Goal: Obtain resource: Download file/media

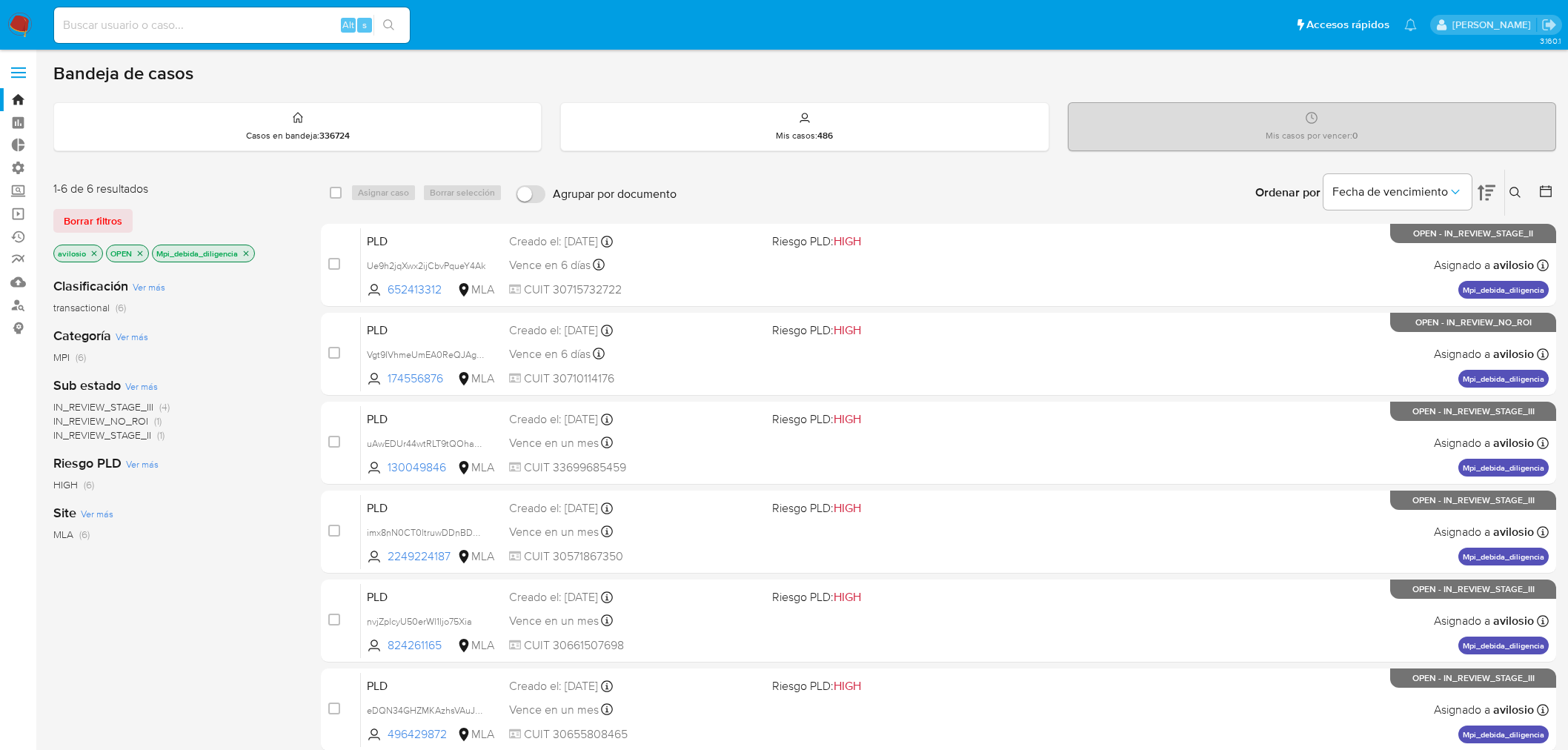
scroll to position [152, 0]
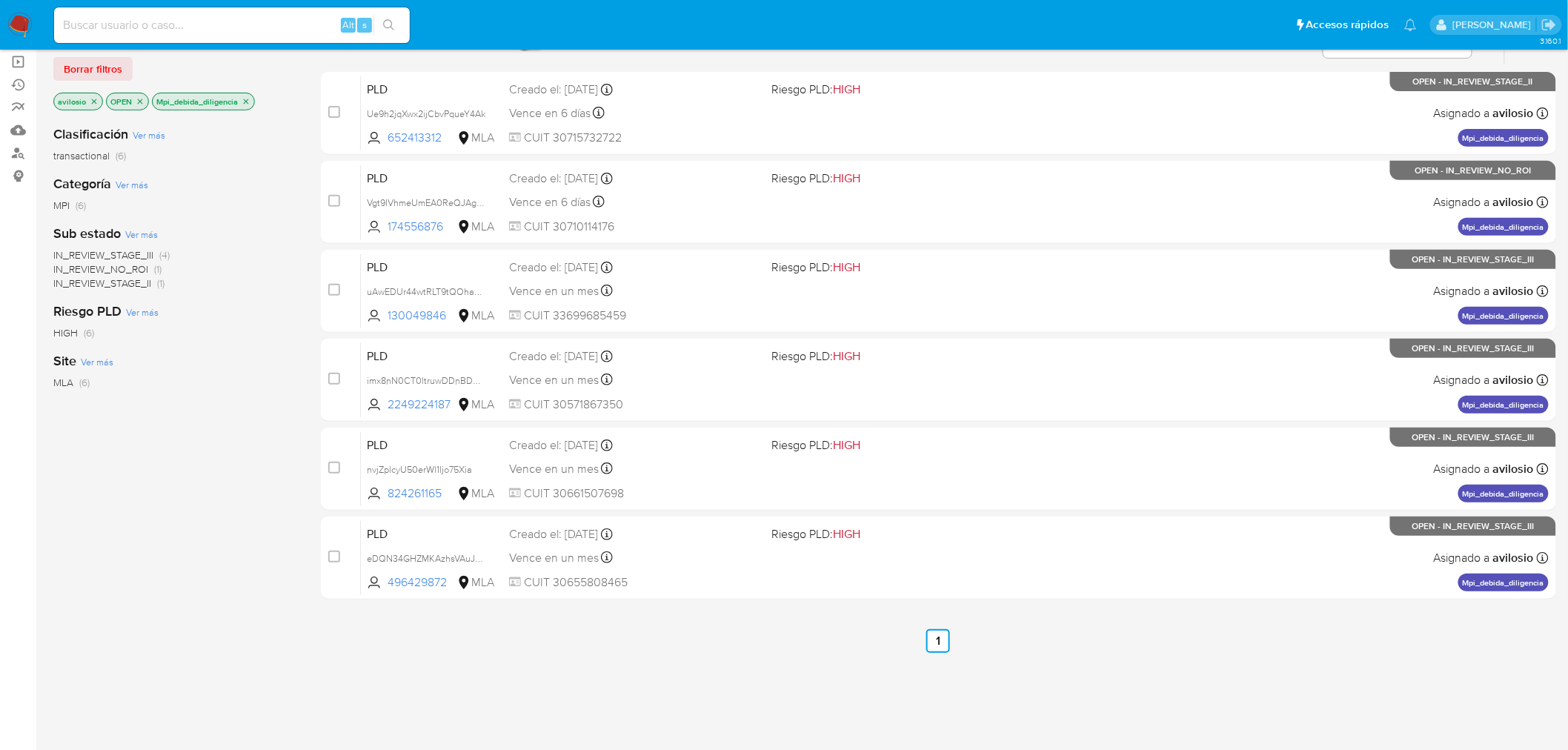
click at [248, 37] on div "Alt s" at bounding box center [232, 26] width 356 height 36
click at [249, 32] on input at bounding box center [232, 25] width 356 height 19
paste input "Ue9h2jqXwx2ijCbvPqueY4Ak"
type input "Ue9h2jqXwx2ijCbvPqueY4Ak"
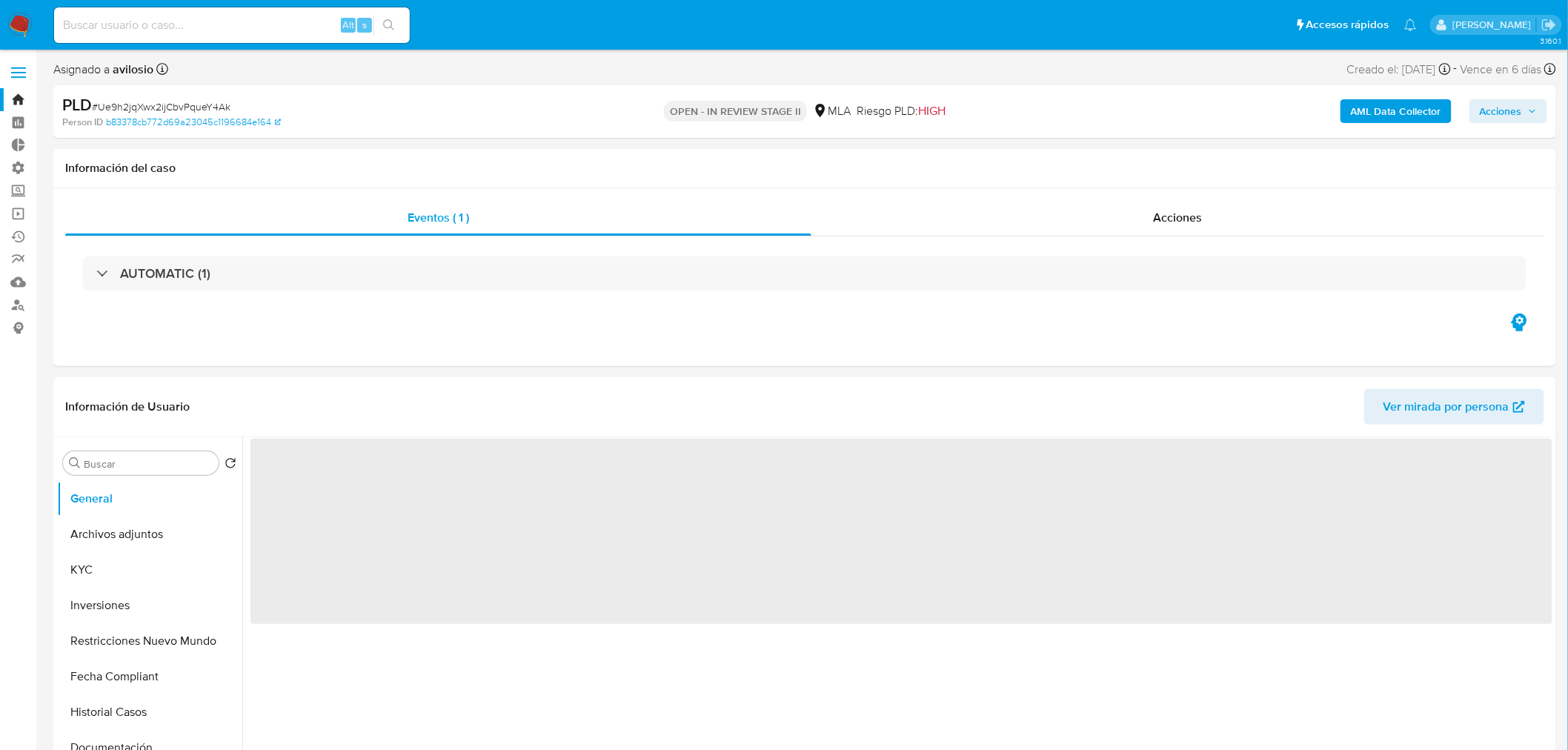
select select "10"
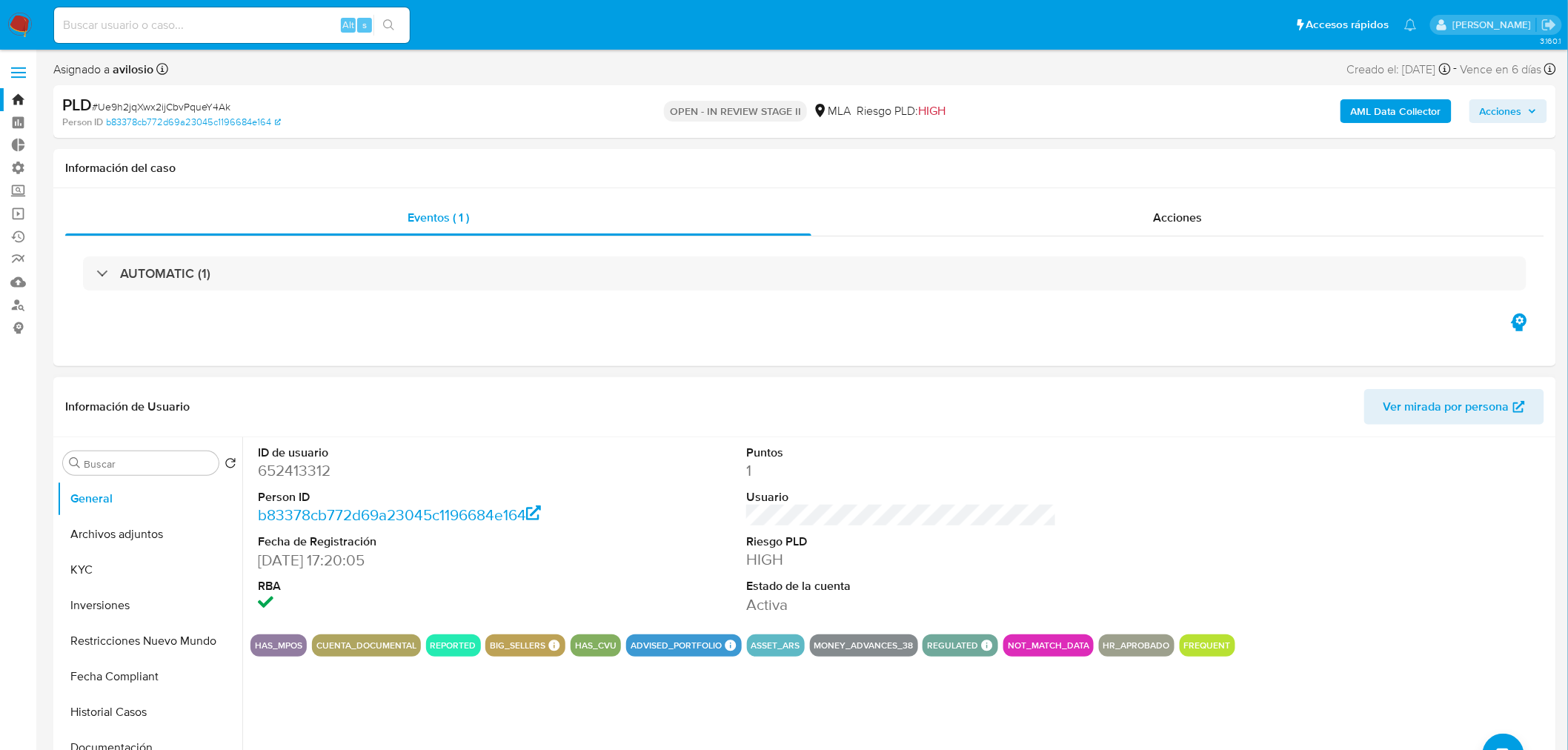
click at [278, 463] on dd "652413312" at bounding box center [414, 470] width 310 height 21
click at [91, 605] on button "Inversiones" at bounding box center [143, 605] width 173 height 36
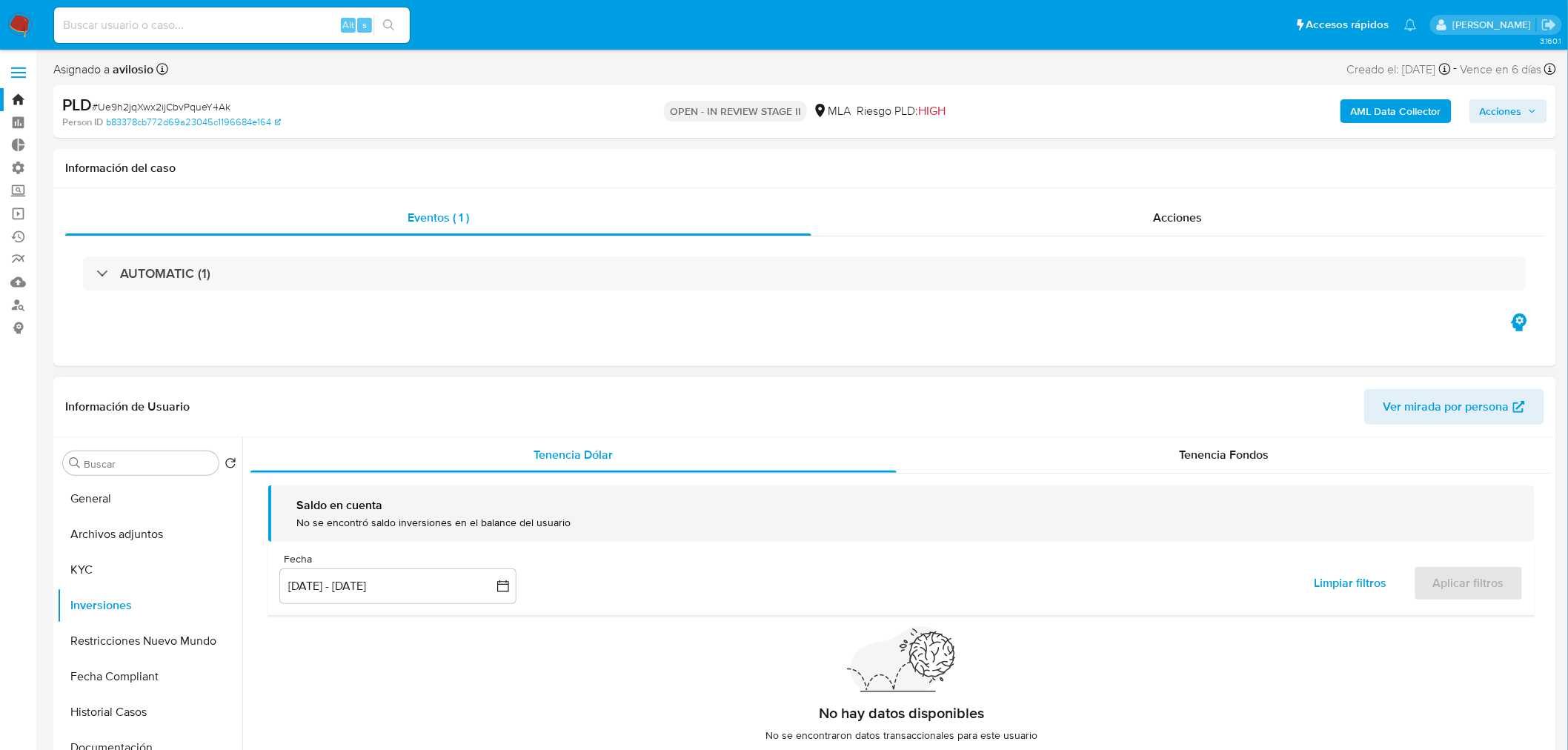
click at [1242, 474] on div "Saldo en cuenta No se encontró saldo inversiones en el balance del usuario Fech…" at bounding box center [902, 619] width 1302 height 292
click at [1253, 458] on span "Tenencia Fondos" at bounding box center [1224, 454] width 90 height 17
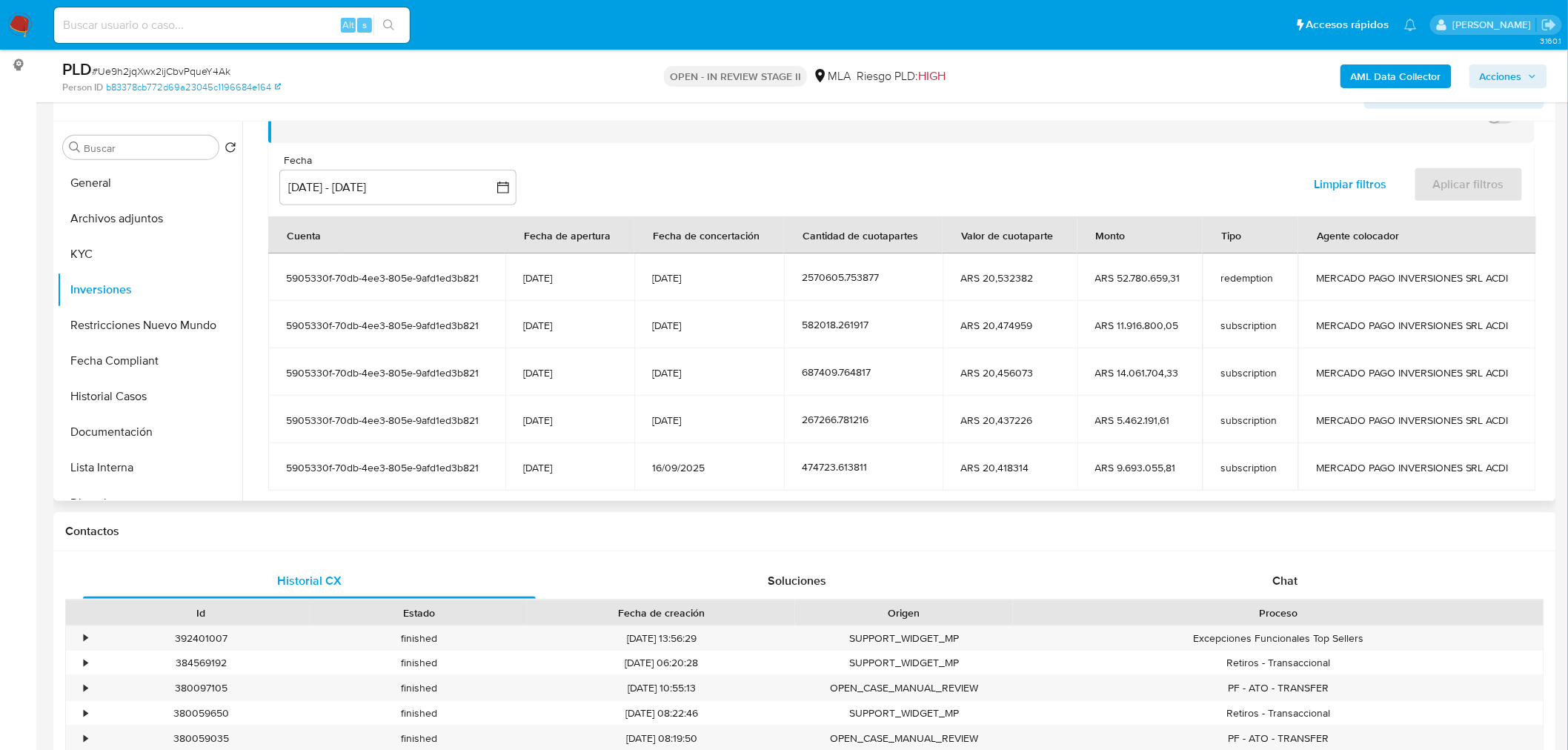
scroll to position [165, 0]
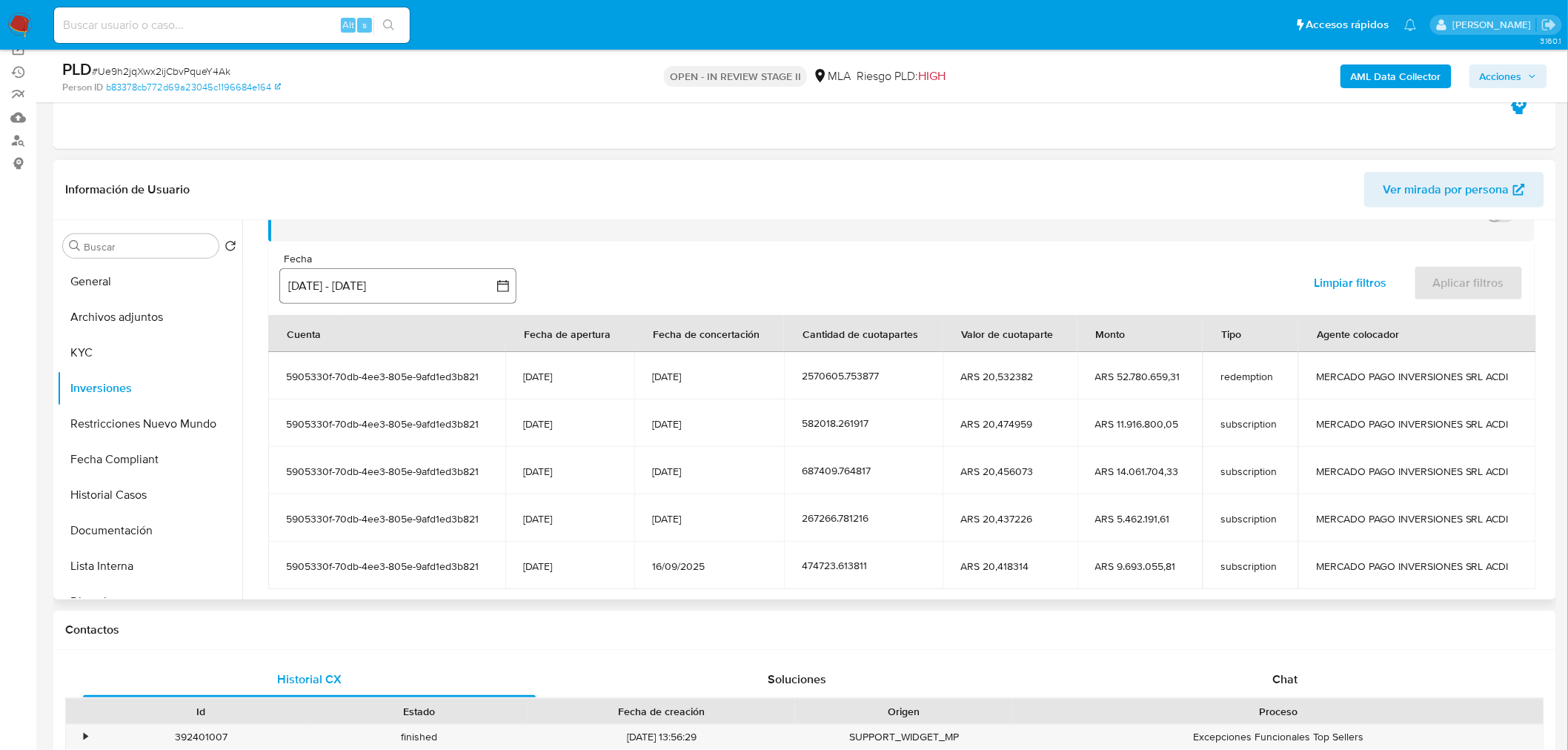
click at [412, 277] on button "26 jun 2025 - 23 sep 2025" at bounding box center [397, 286] width 238 height 36
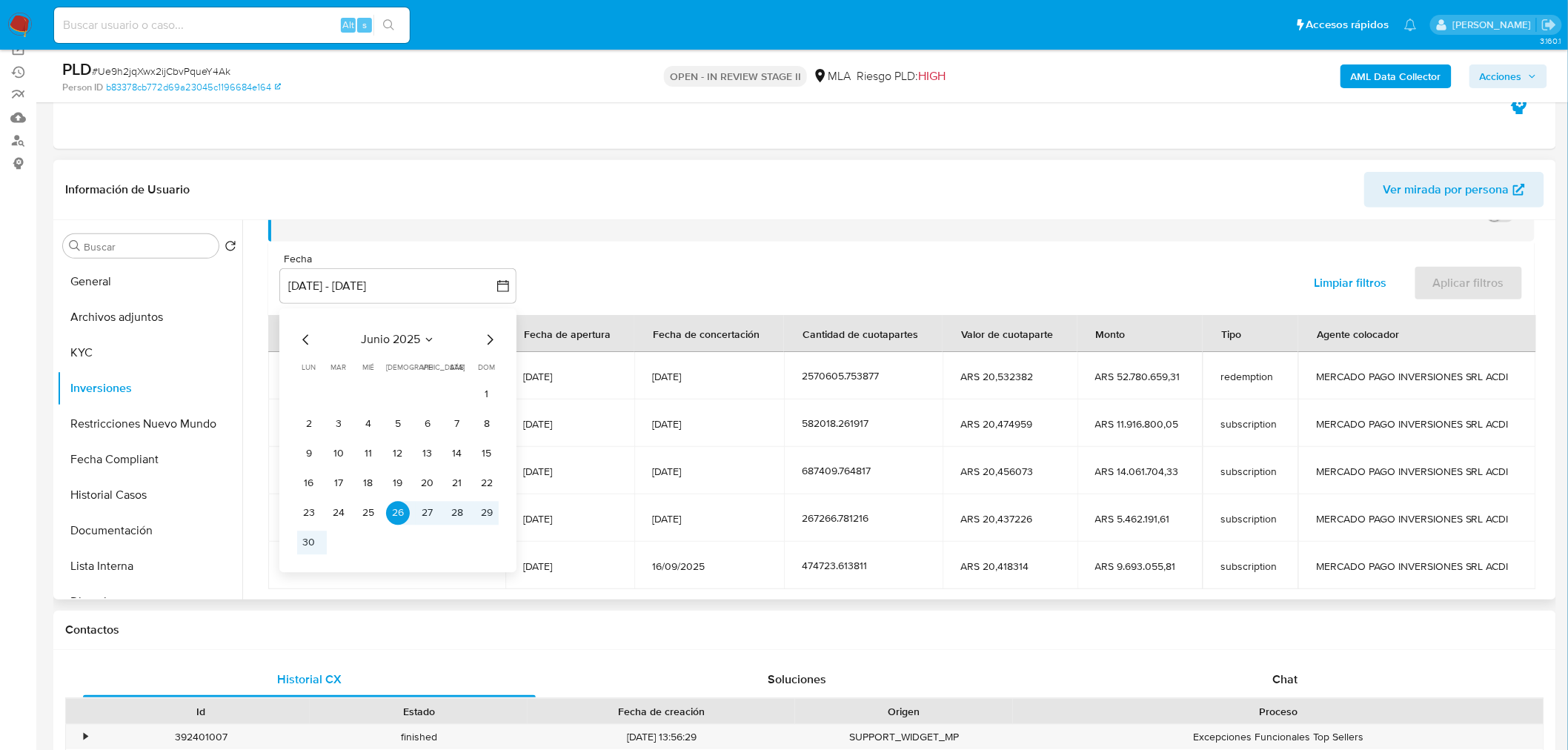
click at [487, 335] on icon "Mes siguiente" at bounding box center [489, 340] width 18 height 18
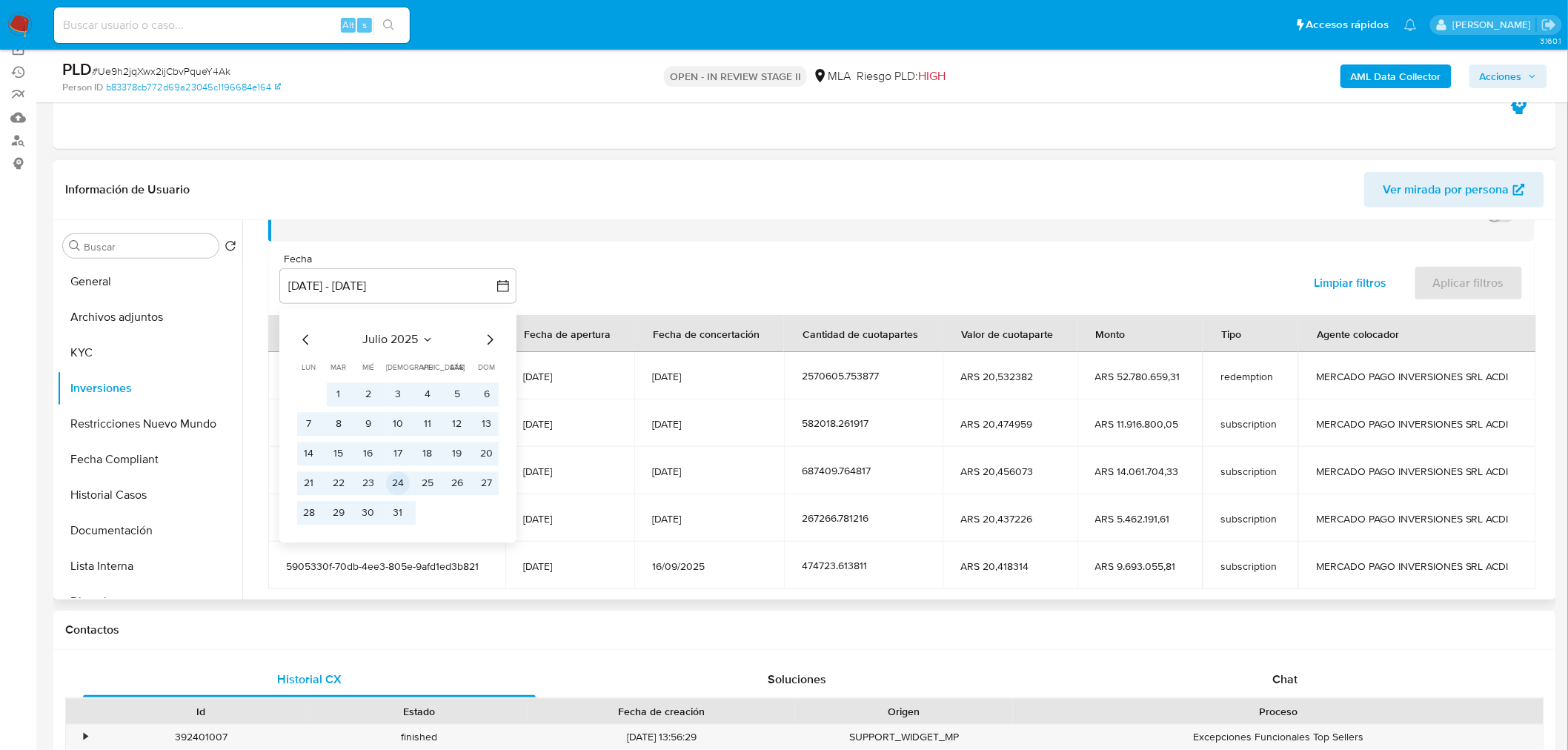
click at [400, 482] on button "24" at bounding box center [397, 483] width 24 height 24
click at [313, 460] on button "14" at bounding box center [308, 454] width 24 height 24
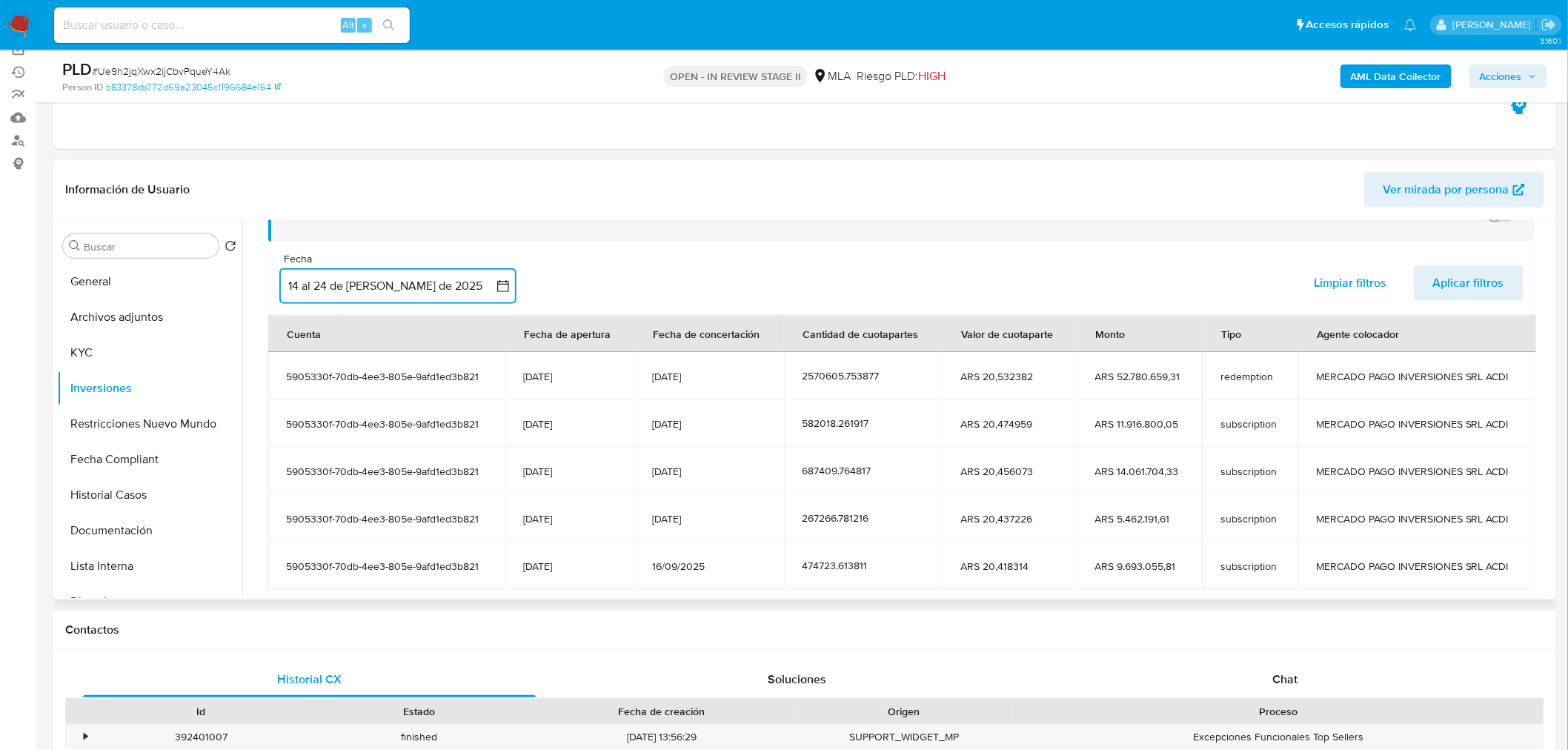
click at [443, 299] on button "14 al 24 de julio de 2025" at bounding box center [397, 286] width 238 height 36
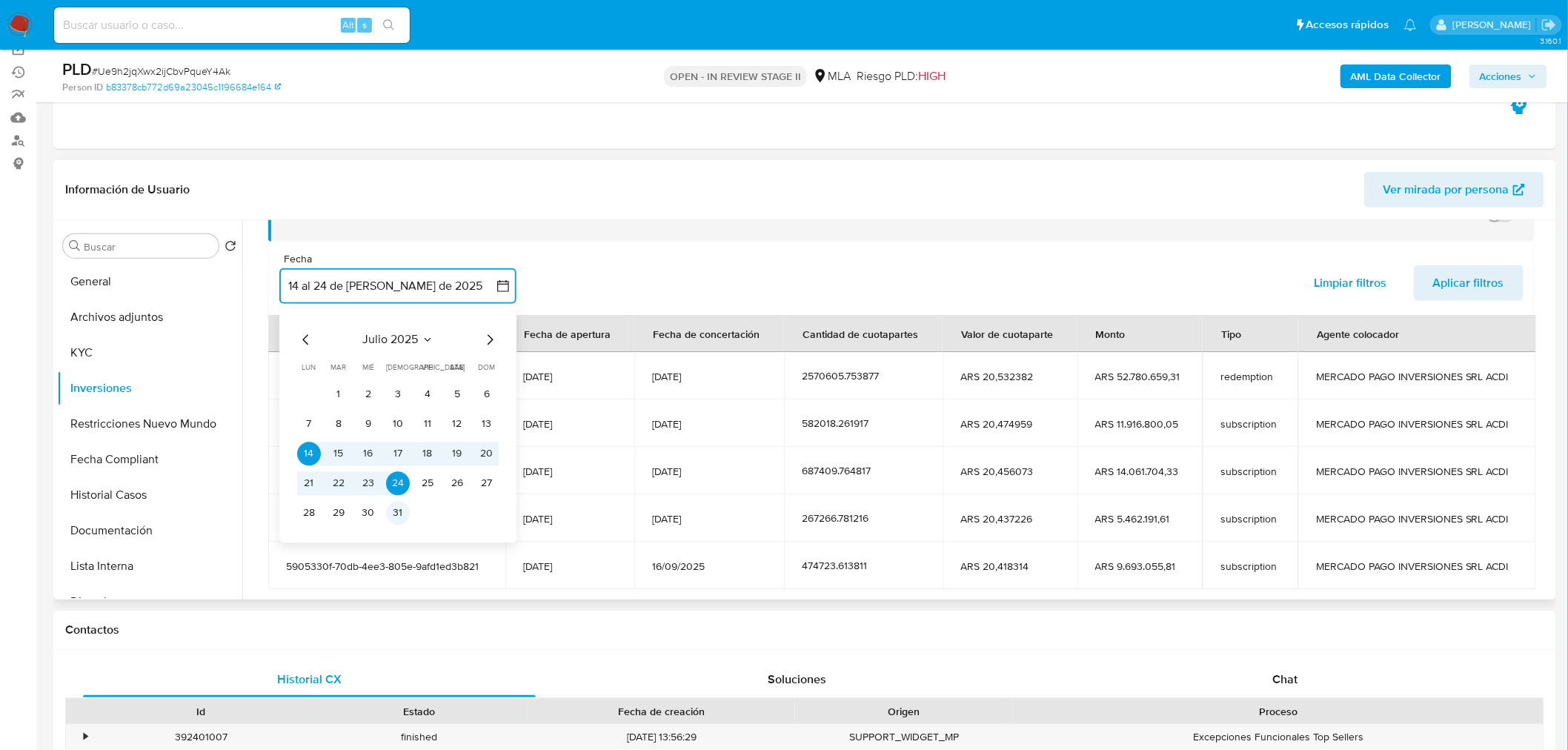
click at [396, 509] on button "31" at bounding box center [397, 513] width 24 height 24
click at [308, 454] on button "14" at bounding box center [308, 454] width 24 height 24
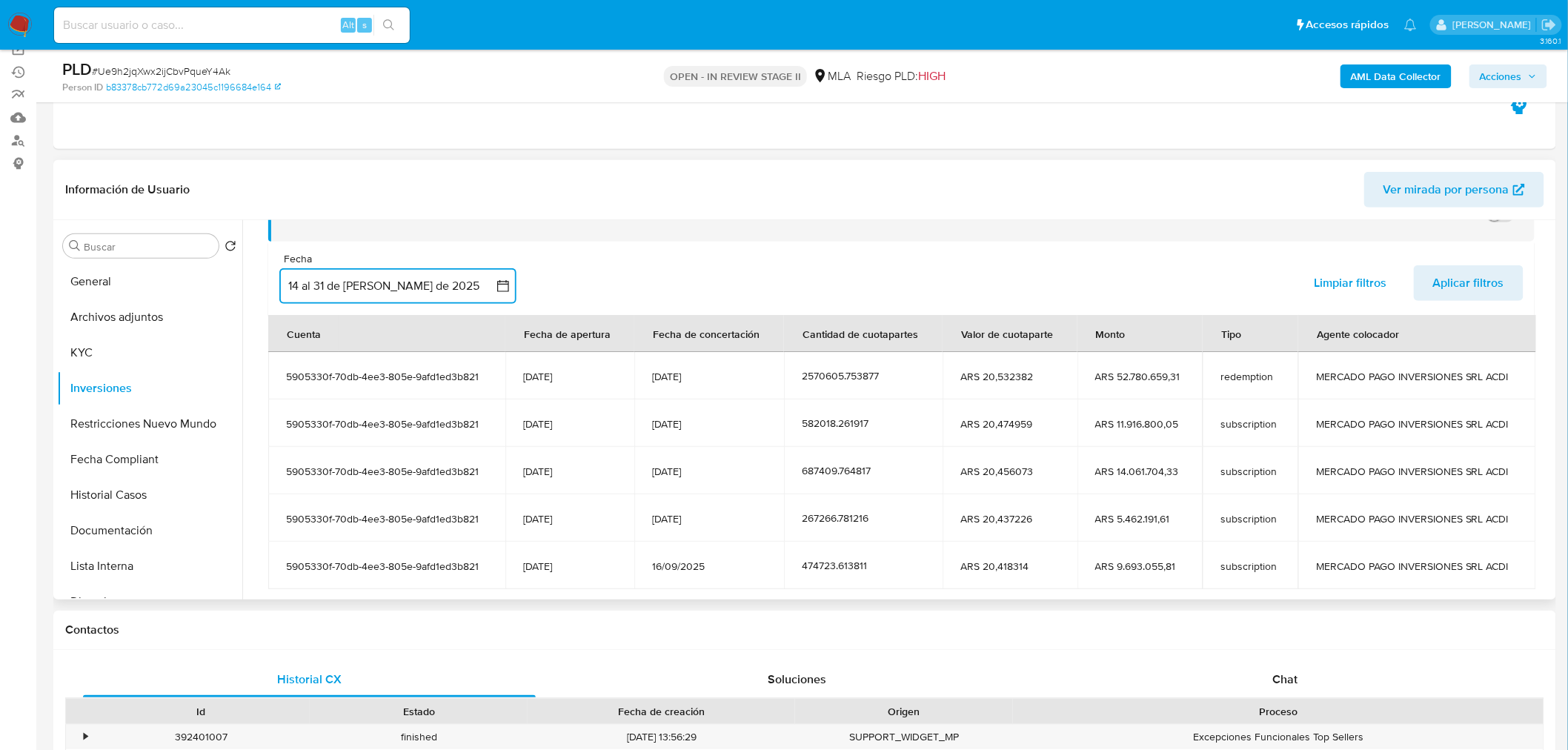
click at [334, 277] on button "14 al 31 de julio de 2025" at bounding box center [397, 286] width 238 height 36
drag, startPoint x: 651, startPoint y: 240, endPoint x: 731, endPoint y: 251, distance: 80.8
click at [671, 241] on div "Saldo en cuenta Total : ARS $5.594.730,49 USD Cambiar entre moneda local y USD …" at bounding box center [901, 401] width 1266 height 470
click at [1481, 280] on span "Aplicar filtros" at bounding box center [1469, 283] width 71 height 32
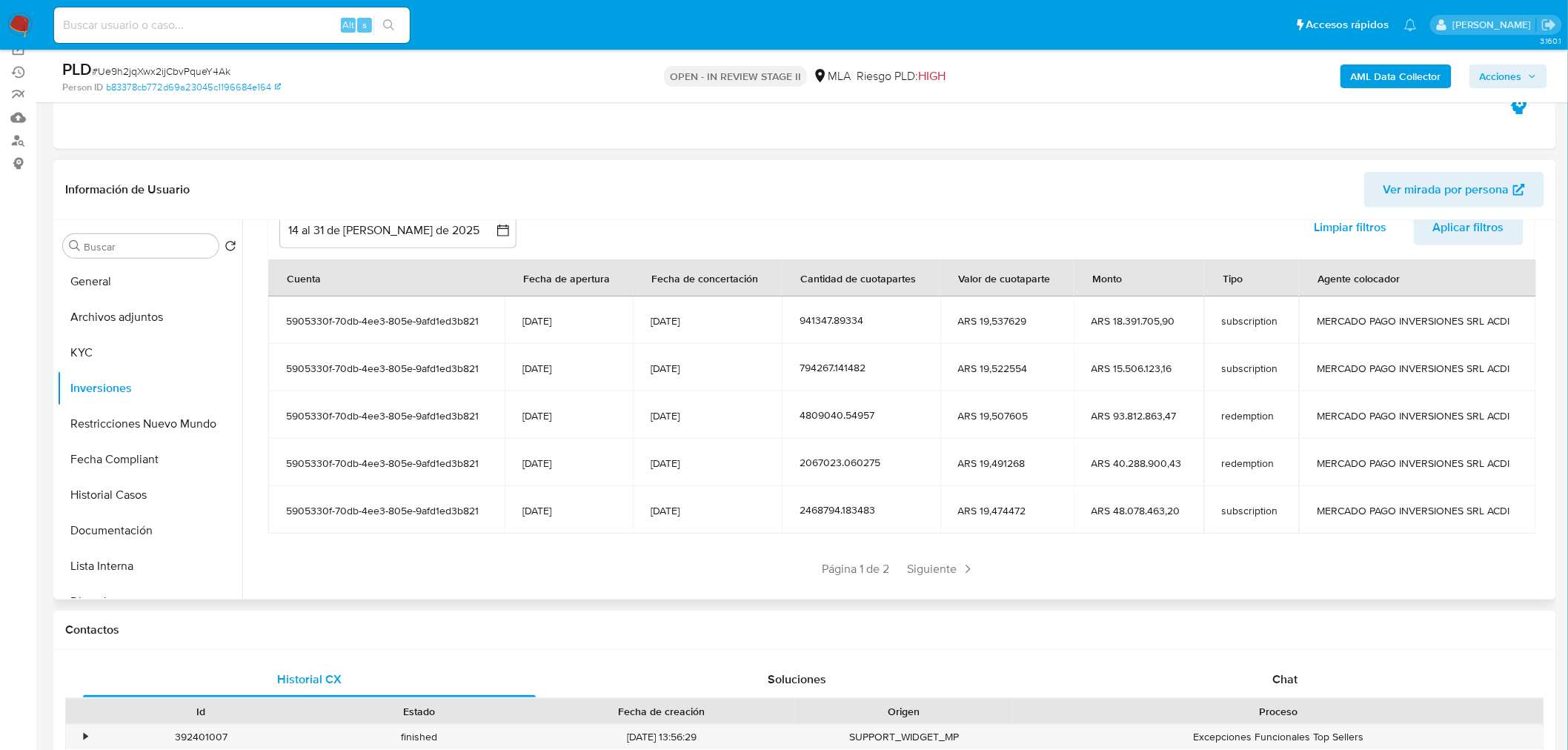
scroll to position [182, 0]
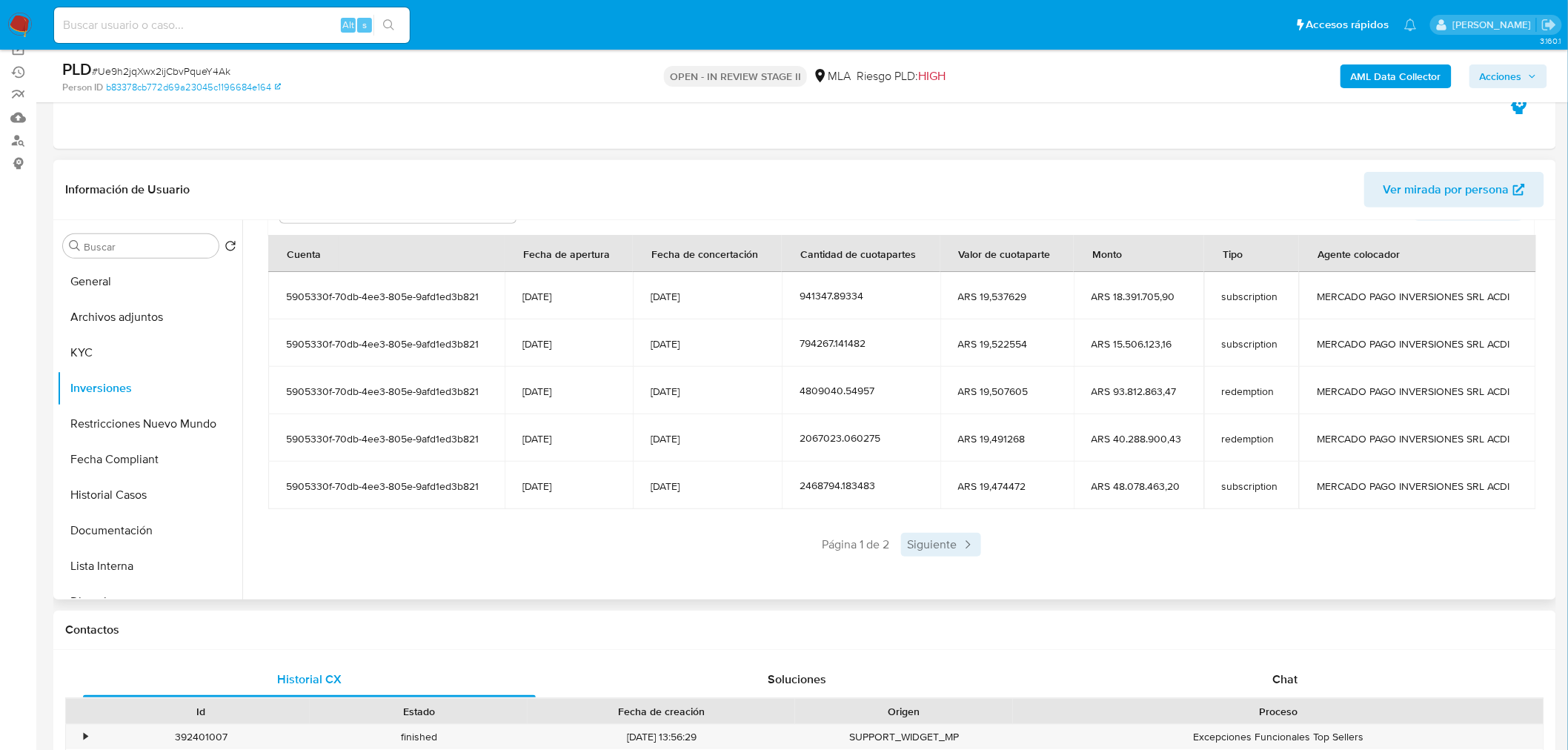
click at [943, 545] on span "Siguiente" at bounding box center [941, 544] width 80 height 24
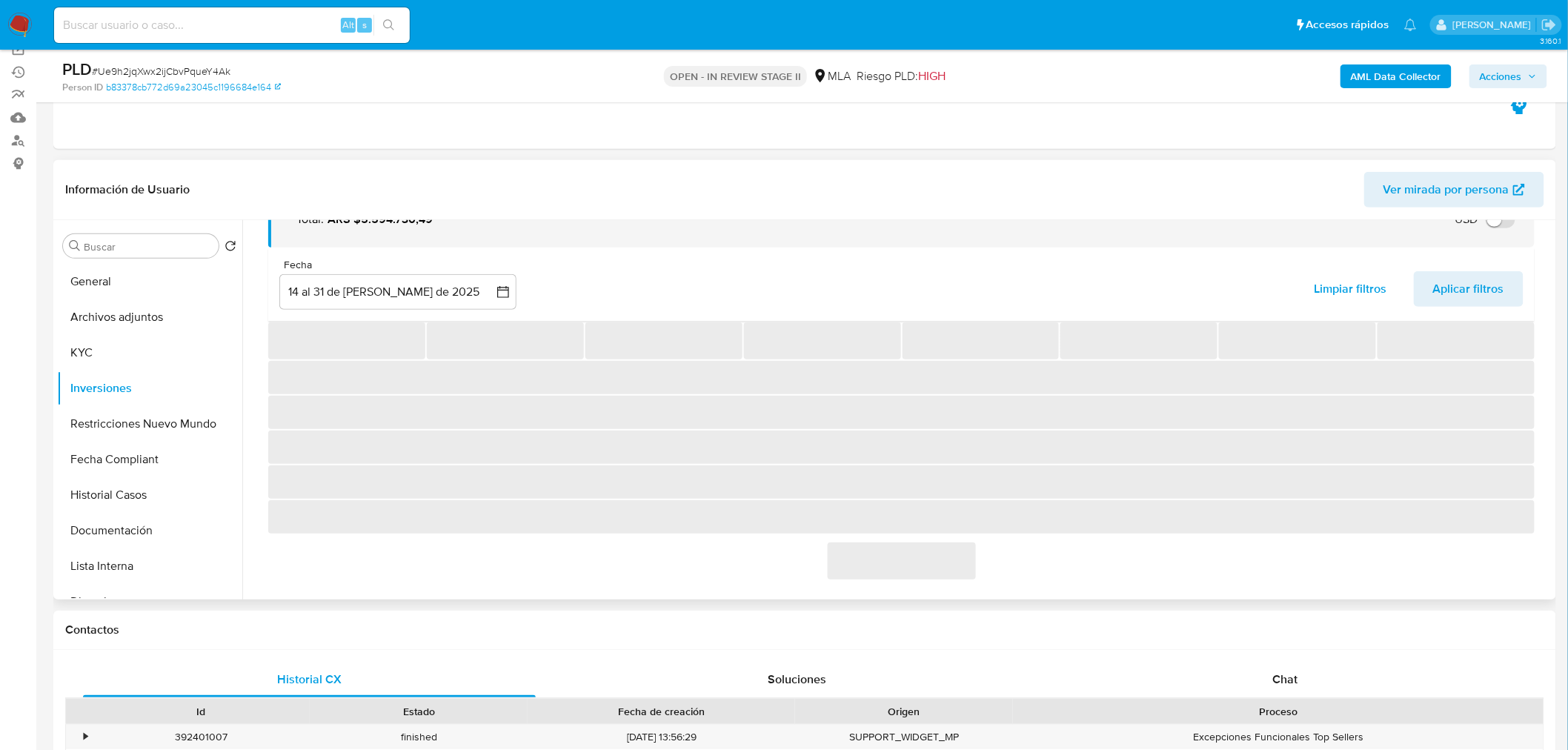
scroll to position [40, 0]
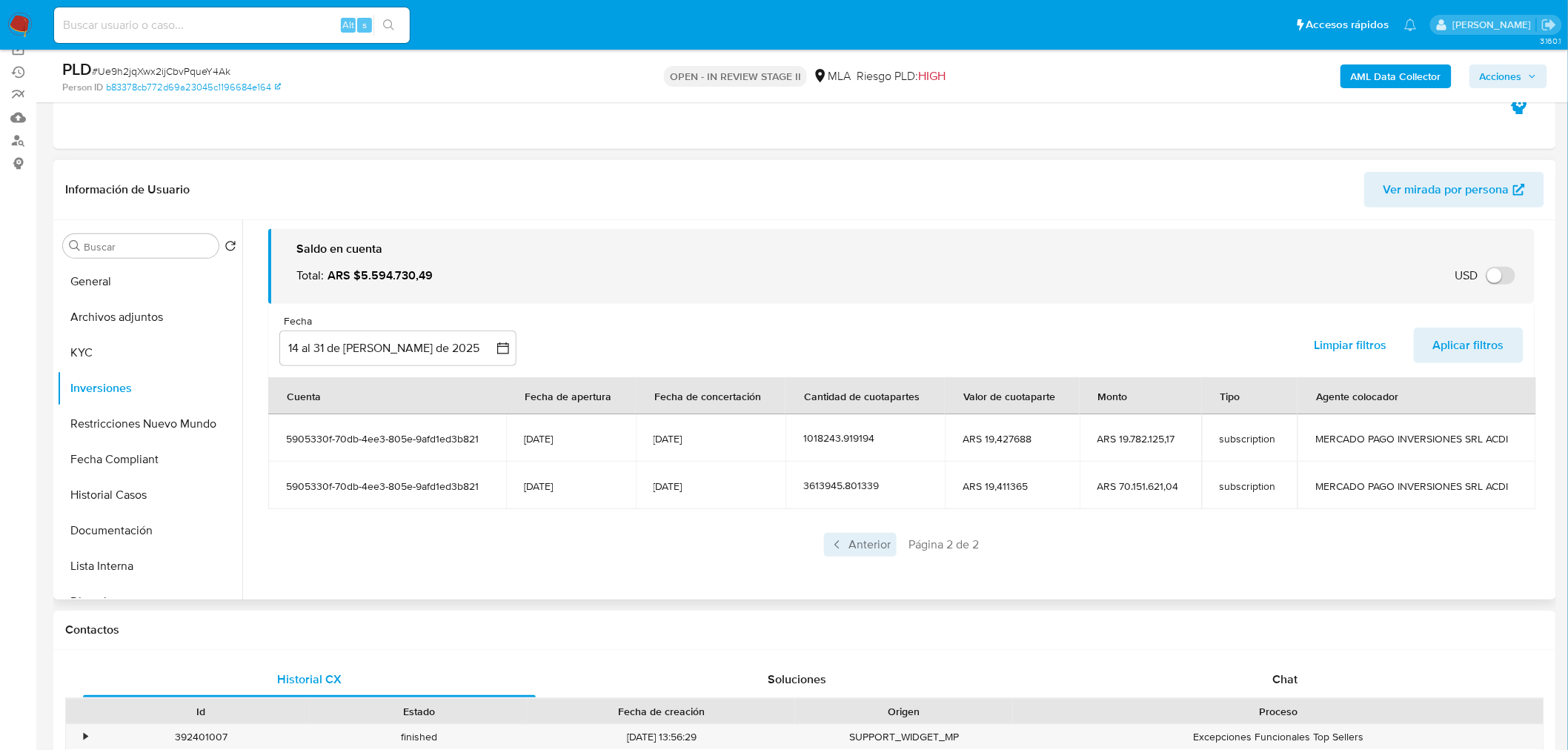
click at [863, 543] on span "Anterior" at bounding box center [860, 544] width 73 height 24
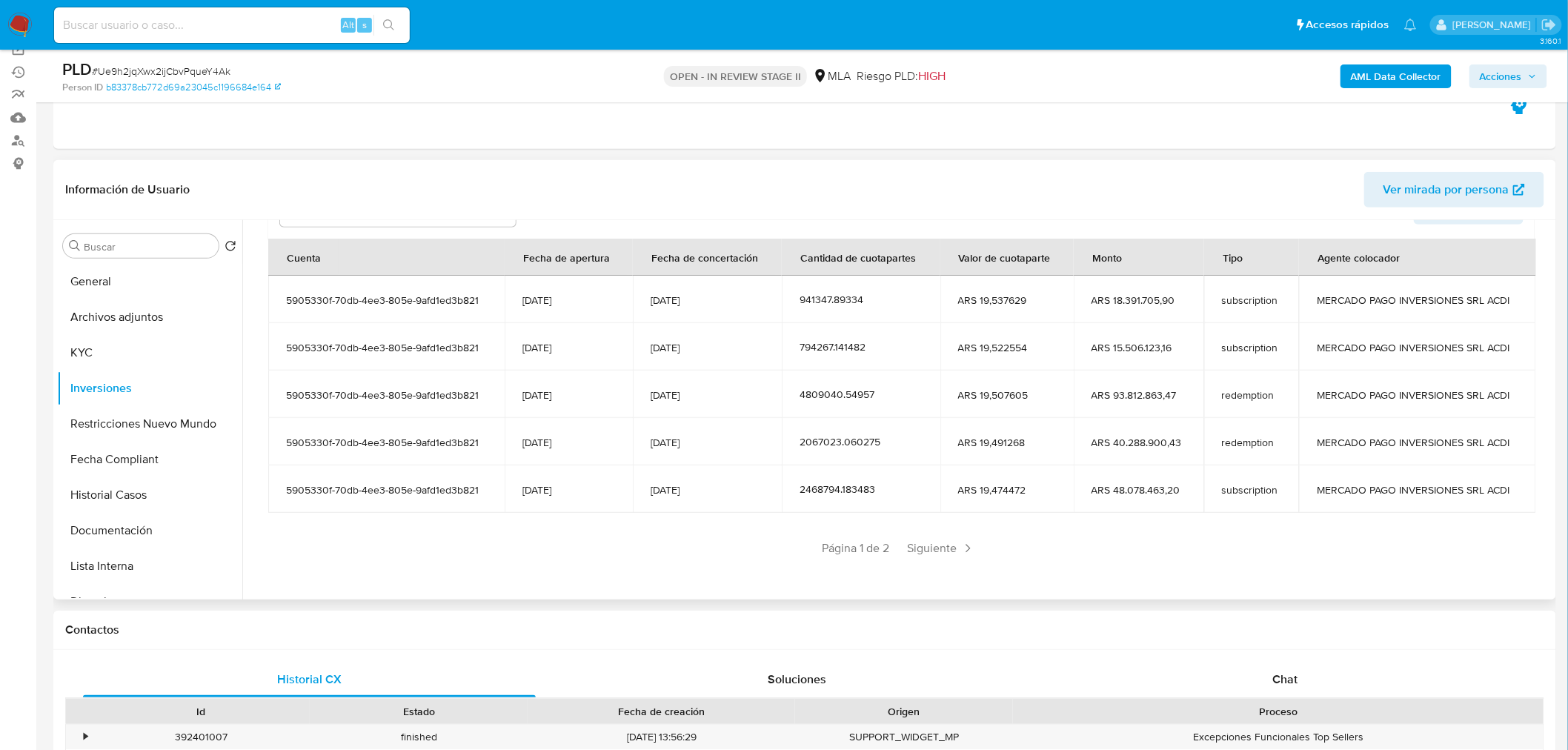
scroll to position [182, 0]
click at [126, 319] on button "Archivos adjuntos" at bounding box center [143, 317] width 173 height 36
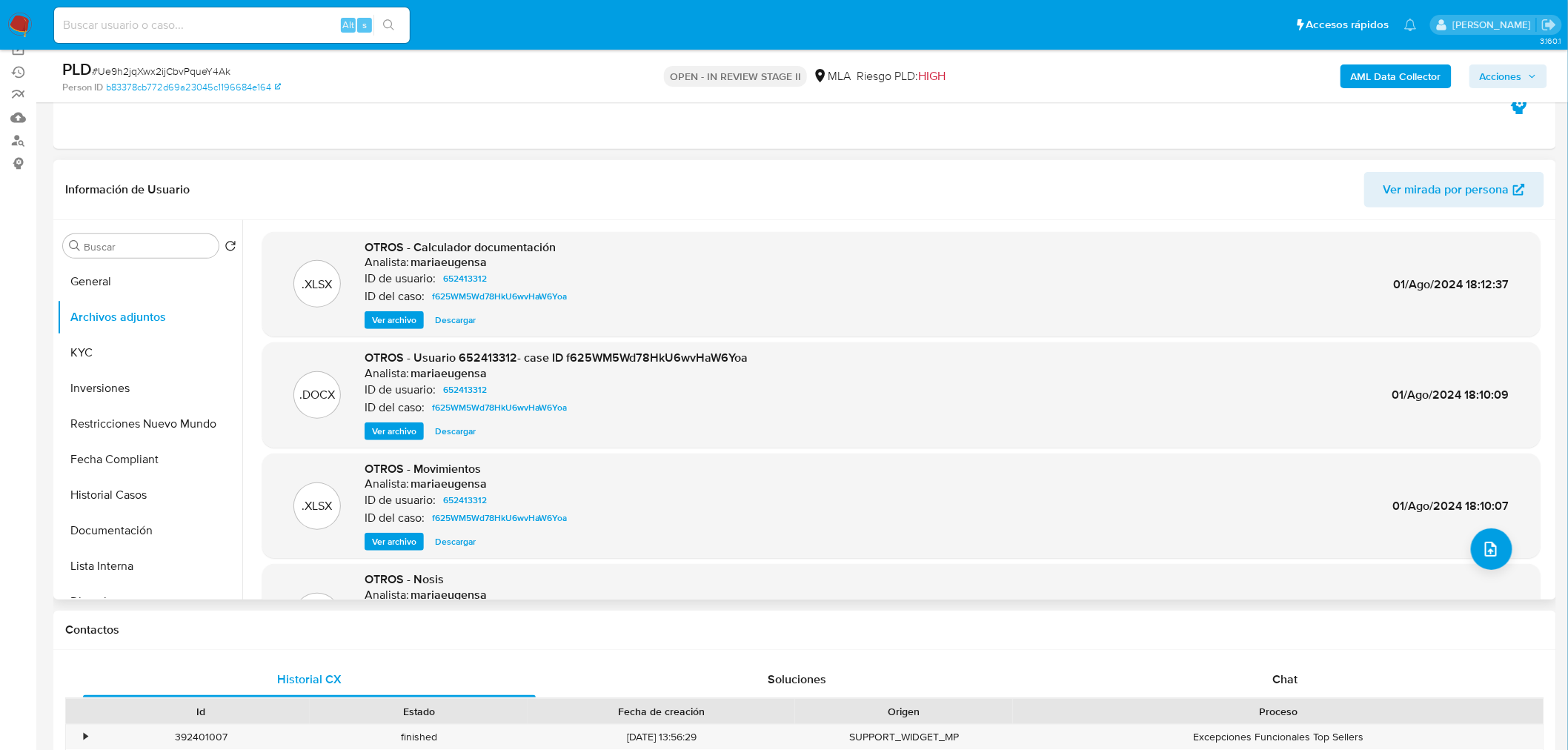
click at [447, 323] on span "Descargar" at bounding box center [455, 320] width 41 height 15
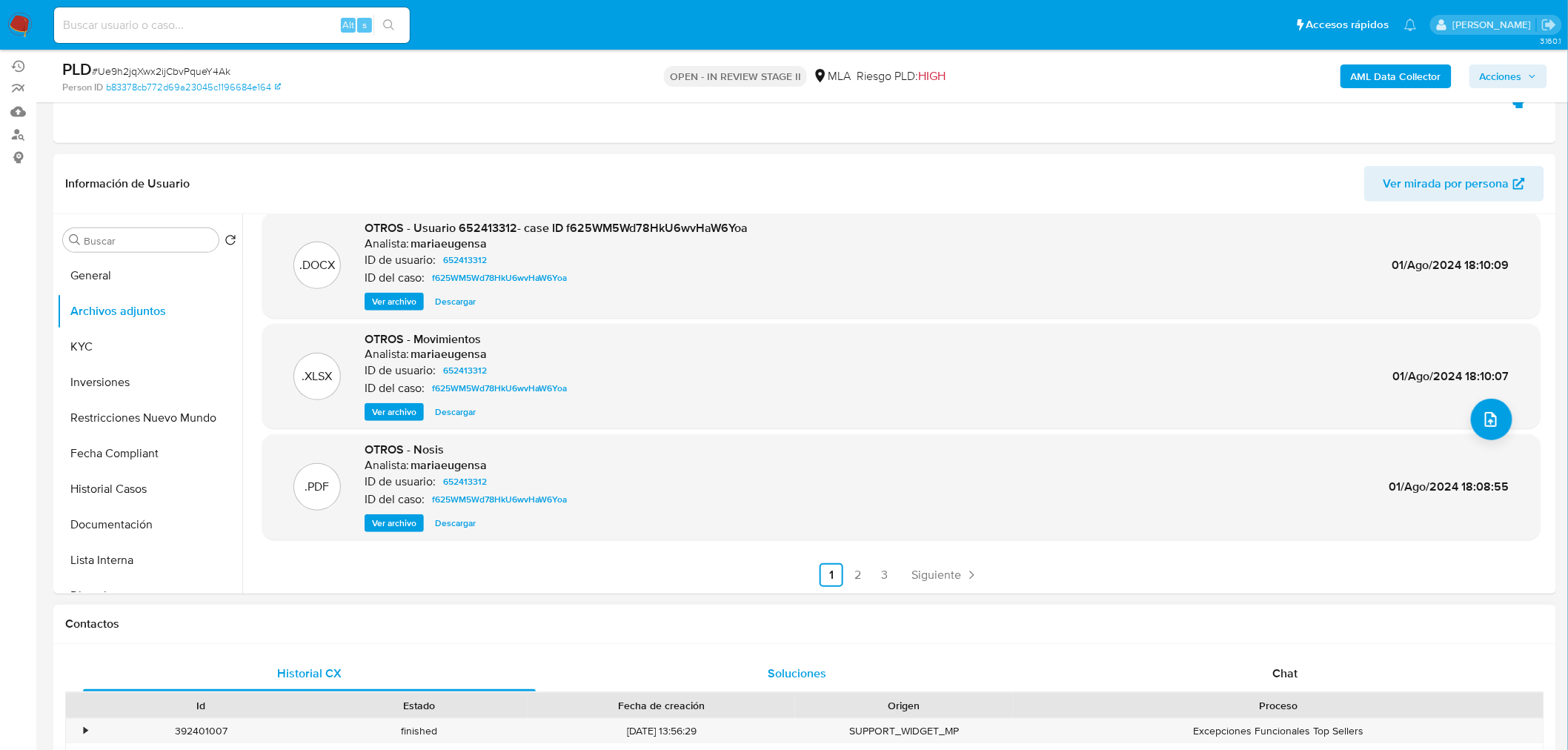
scroll to position [329, 0]
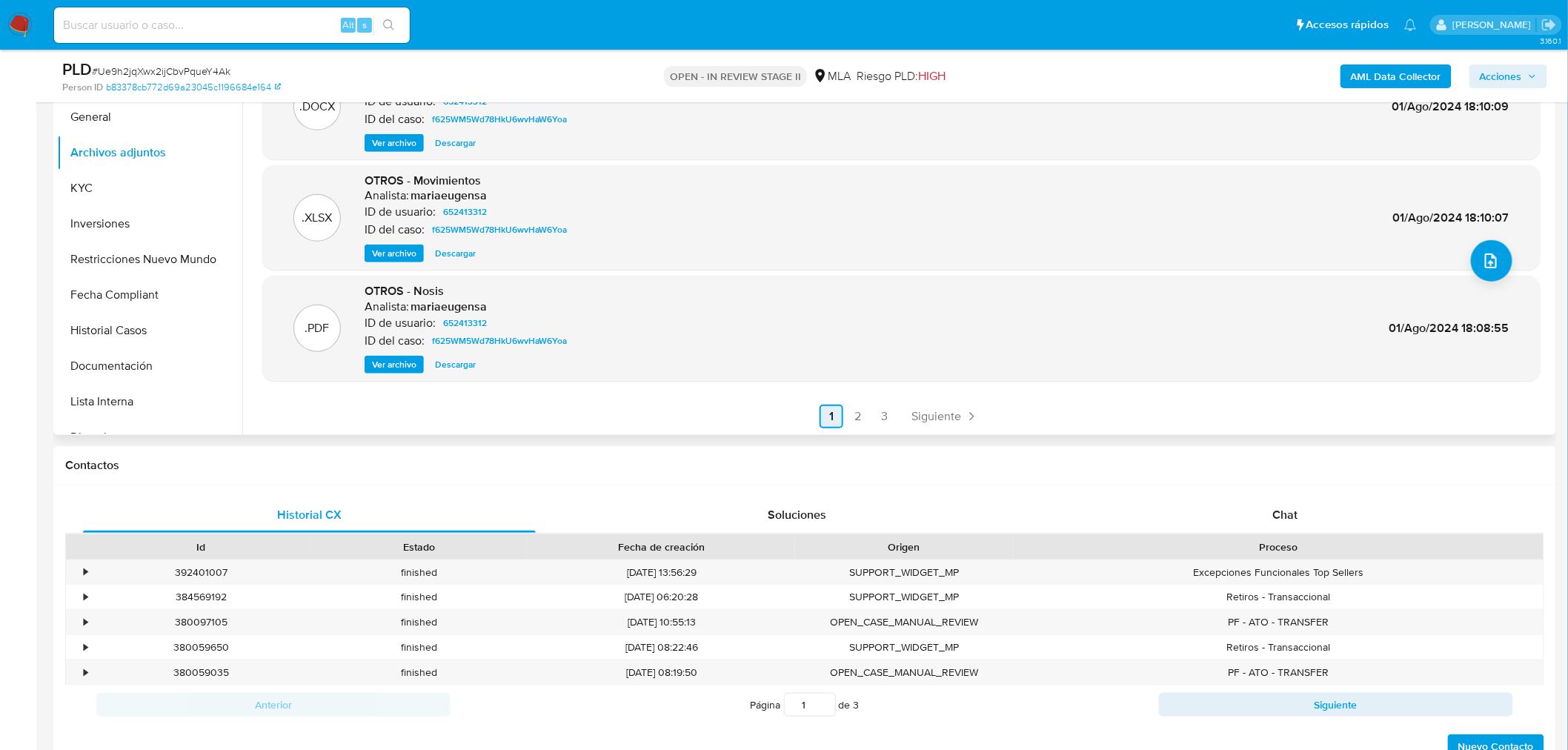
click at [860, 409] on link "2" at bounding box center [857, 416] width 24 height 24
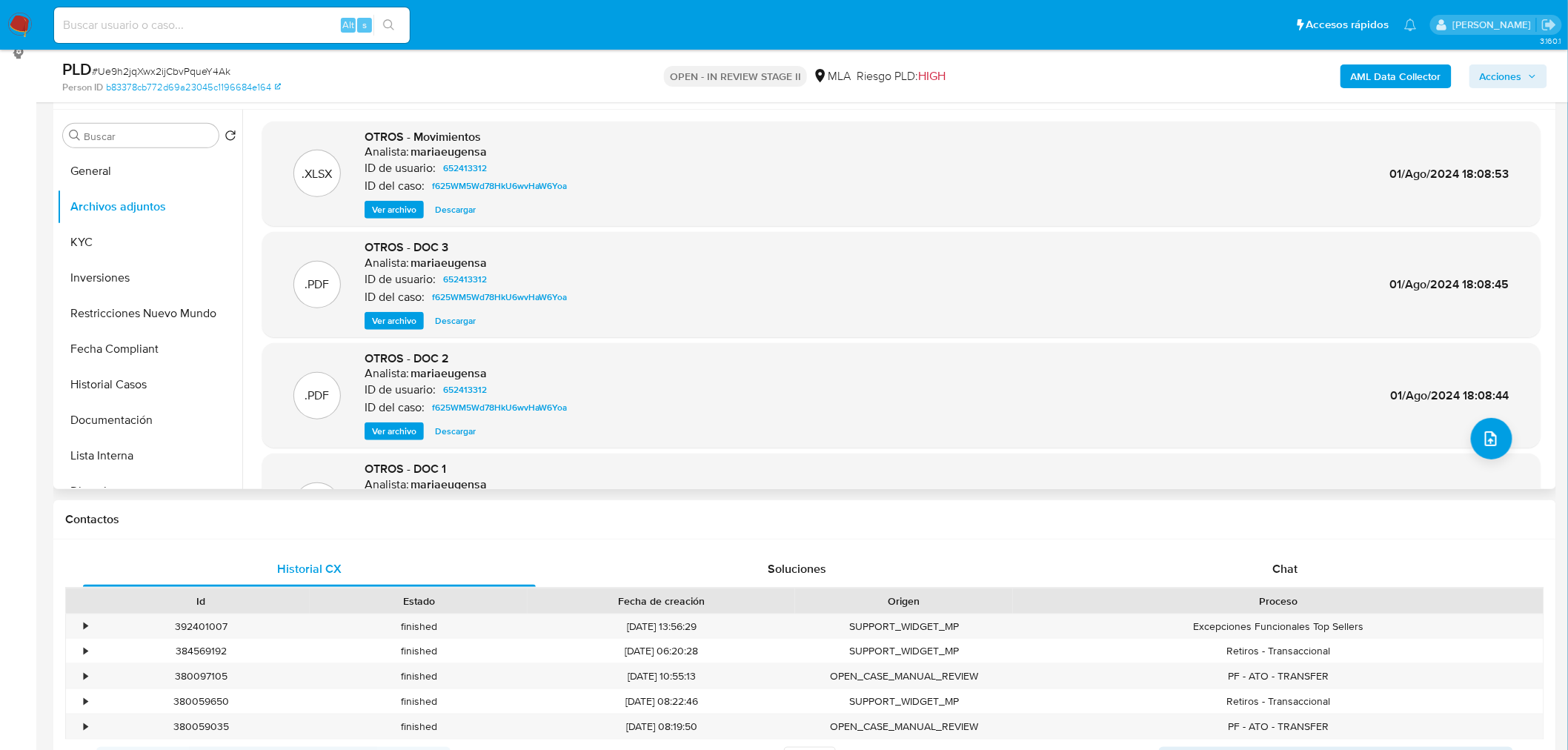
scroll to position [247, 0]
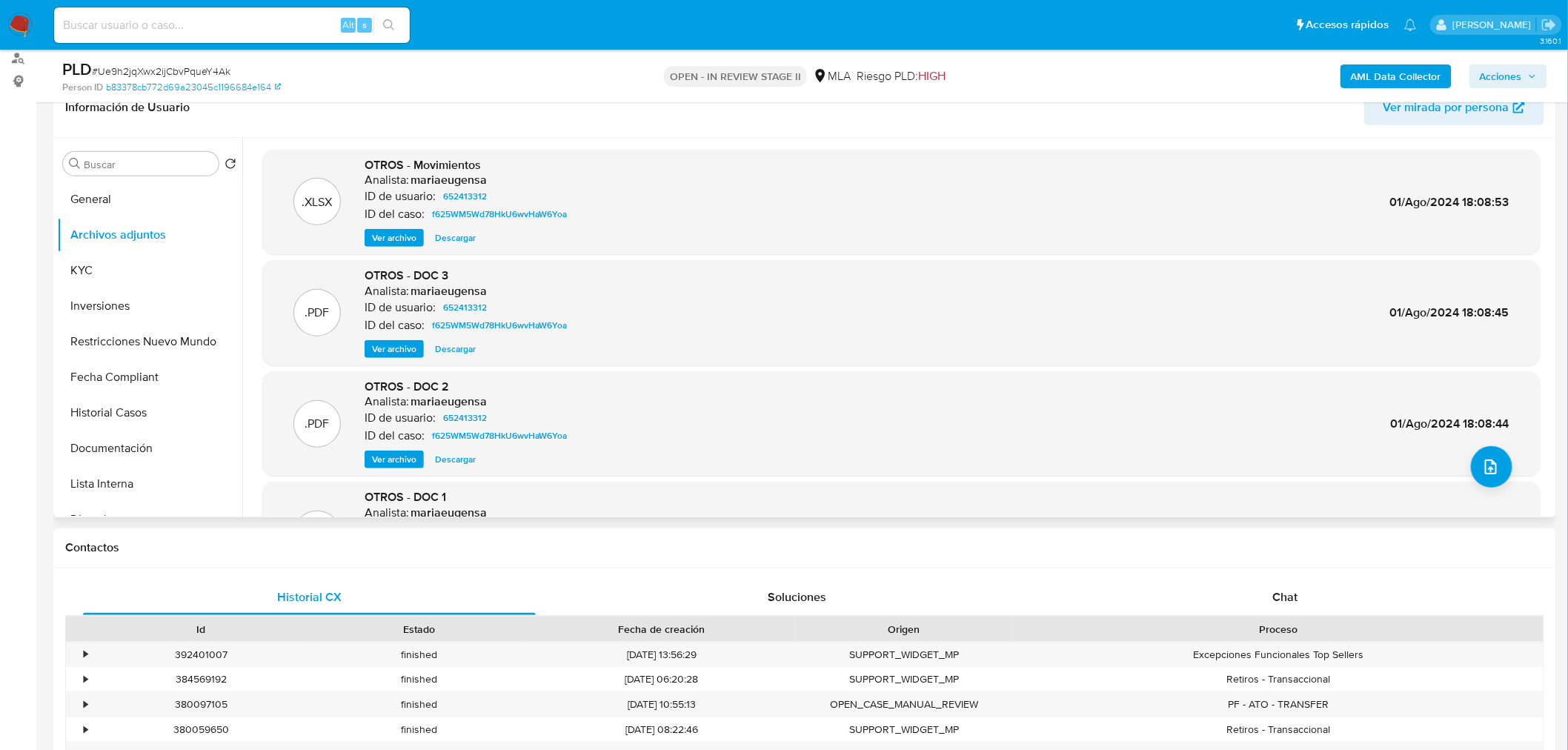
drag, startPoint x: 377, startPoint y: 352, endPoint x: 428, endPoint y: 342, distance: 52.0
click at [386, 348] on span "Ver archivo" at bounding box center [394, 349] width 44 height 15
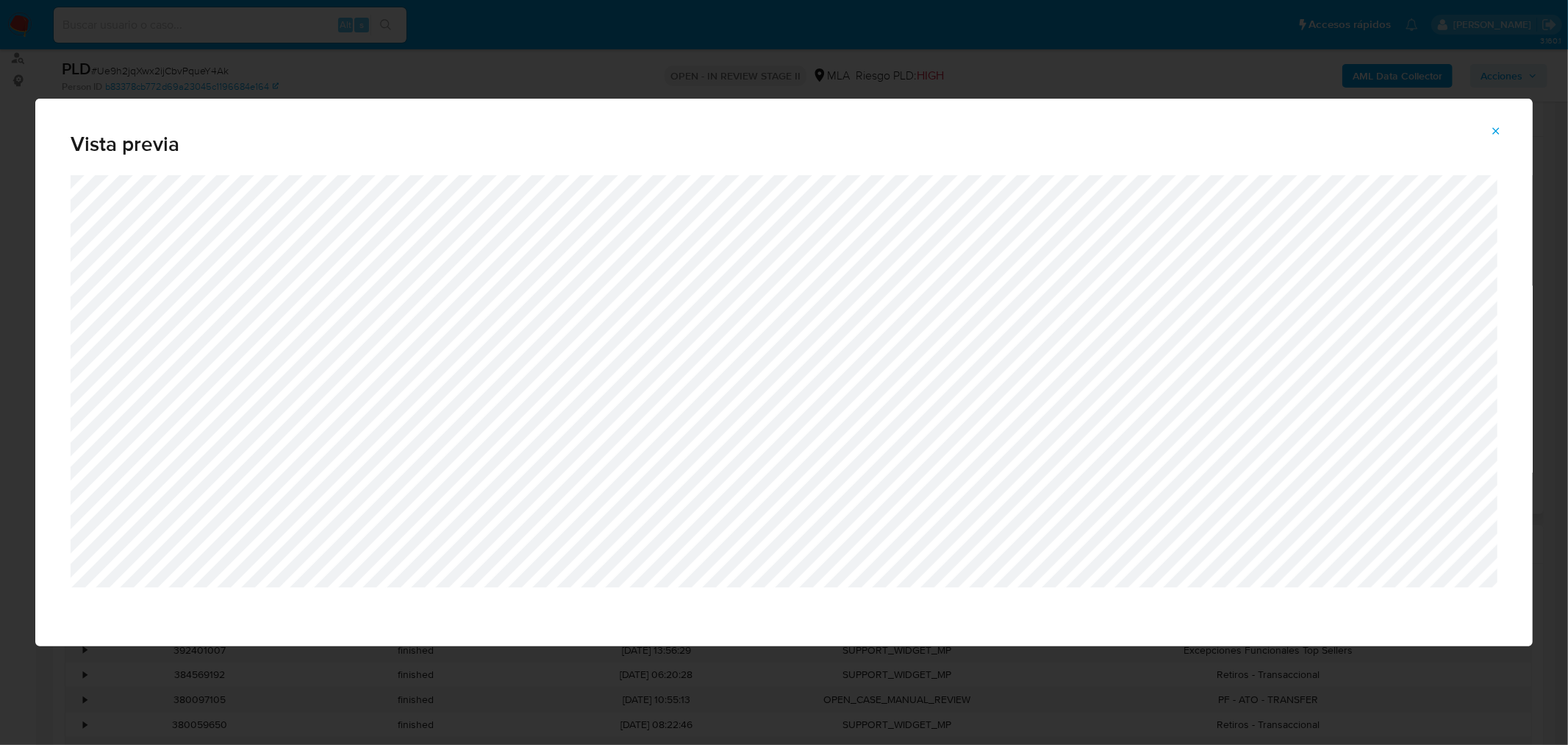
click at [1488, 134] on button "Attachment preview" at bounding box center [1496, 131] width 32 height 23
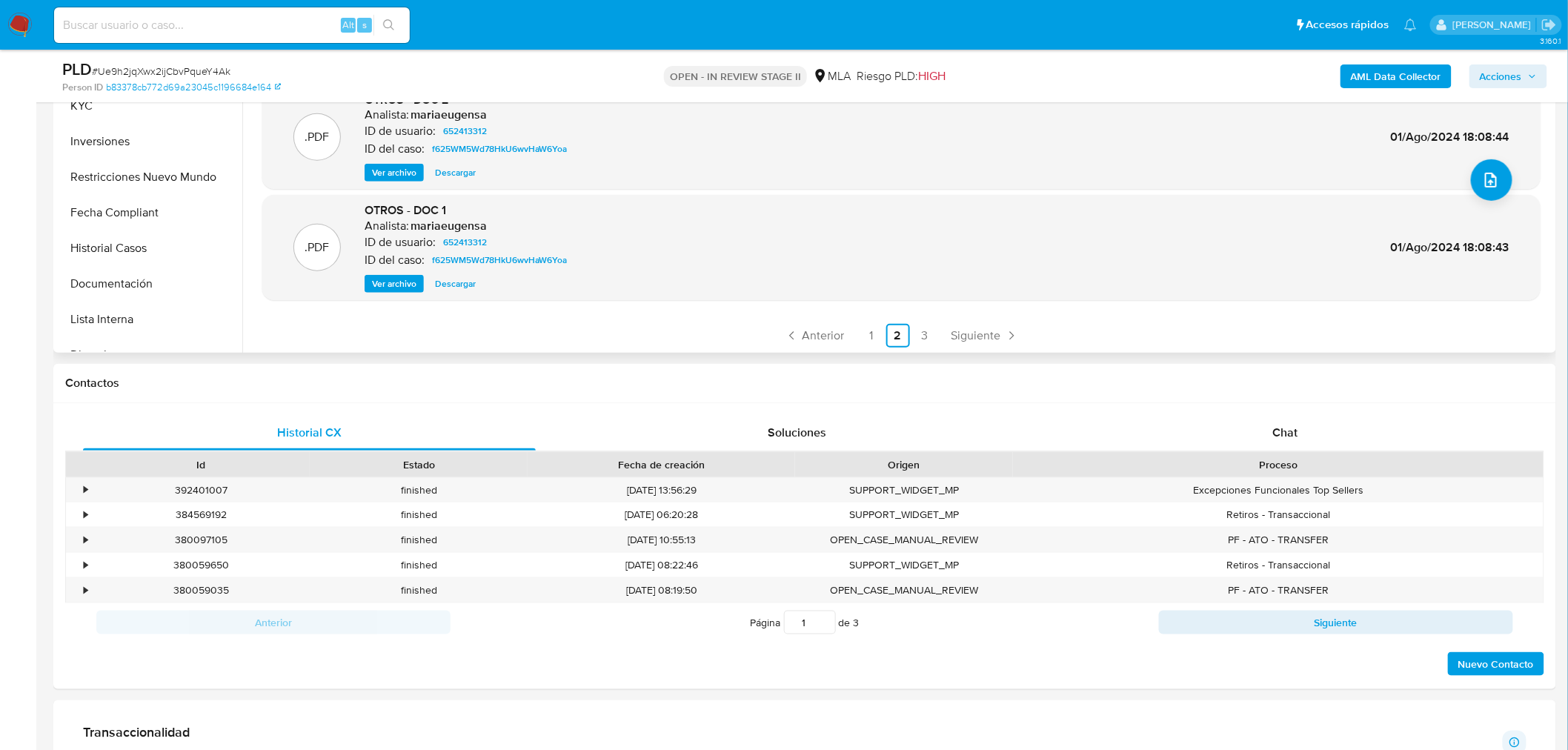
scroll to position [124, 0]
click at [863, 343] on link "1" at bounding box center [871, 334] width 24 height 24
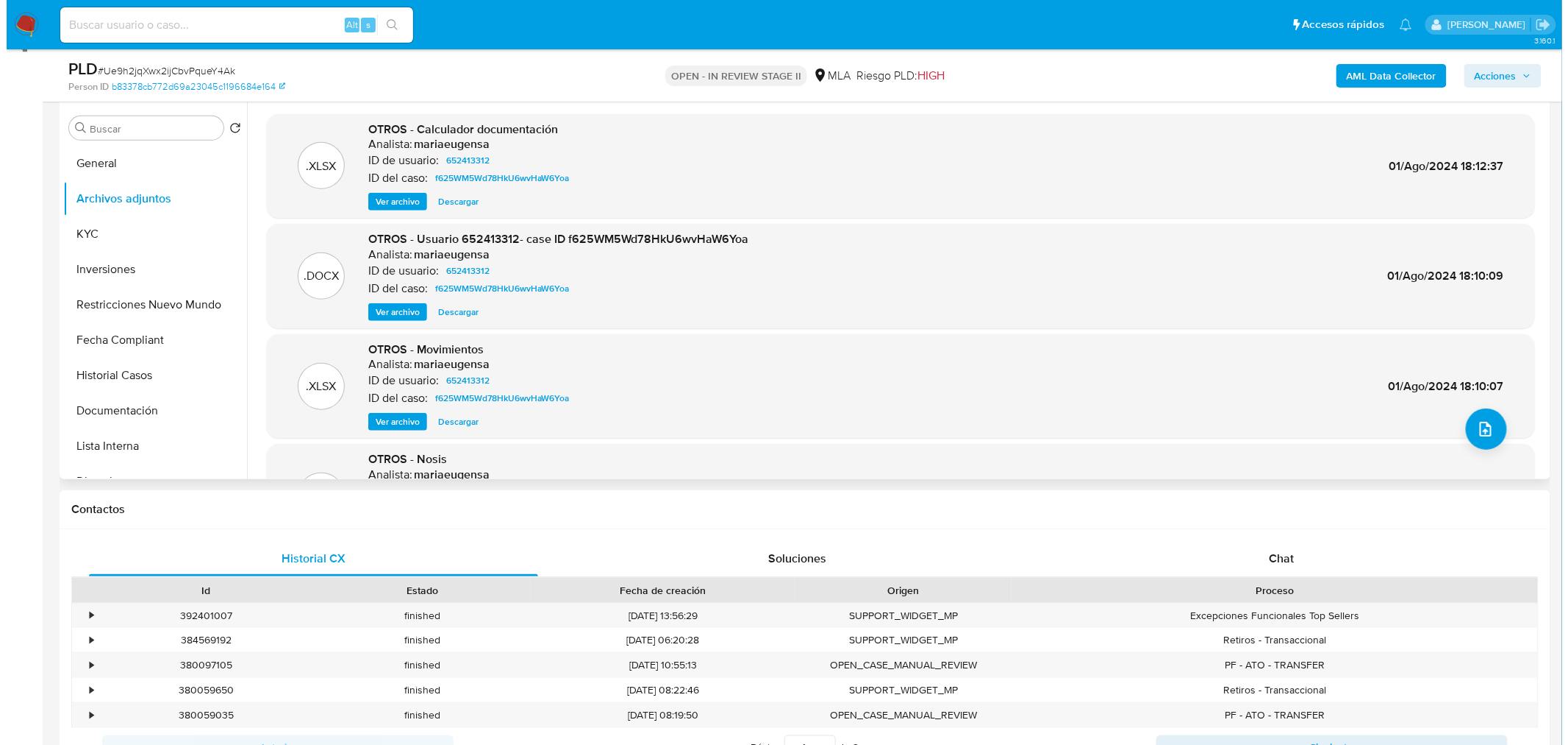
scroll to position [245, 0]
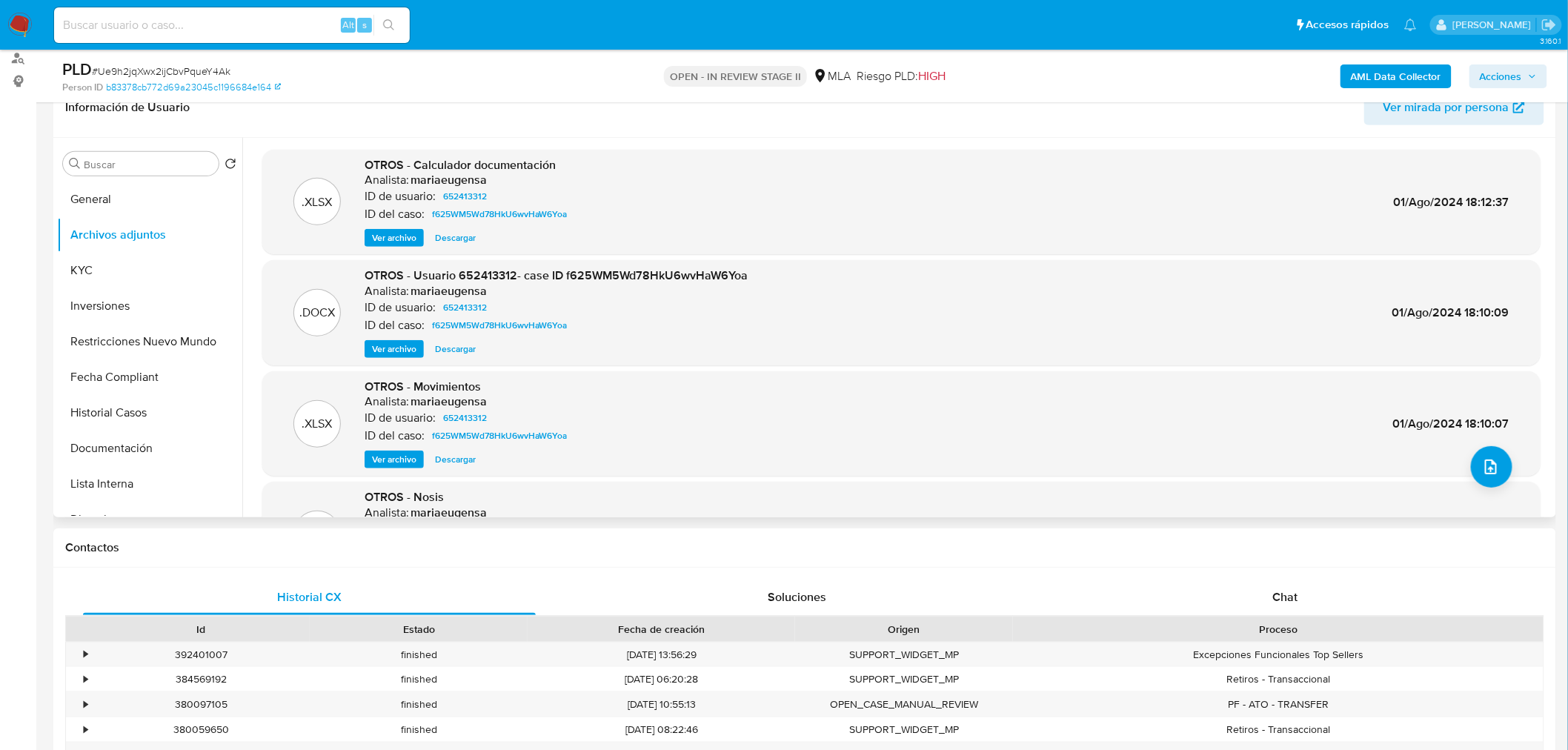
click at [417, 242] on button "Ver archivo" at bounding box center [394, 237] width 60 height 18
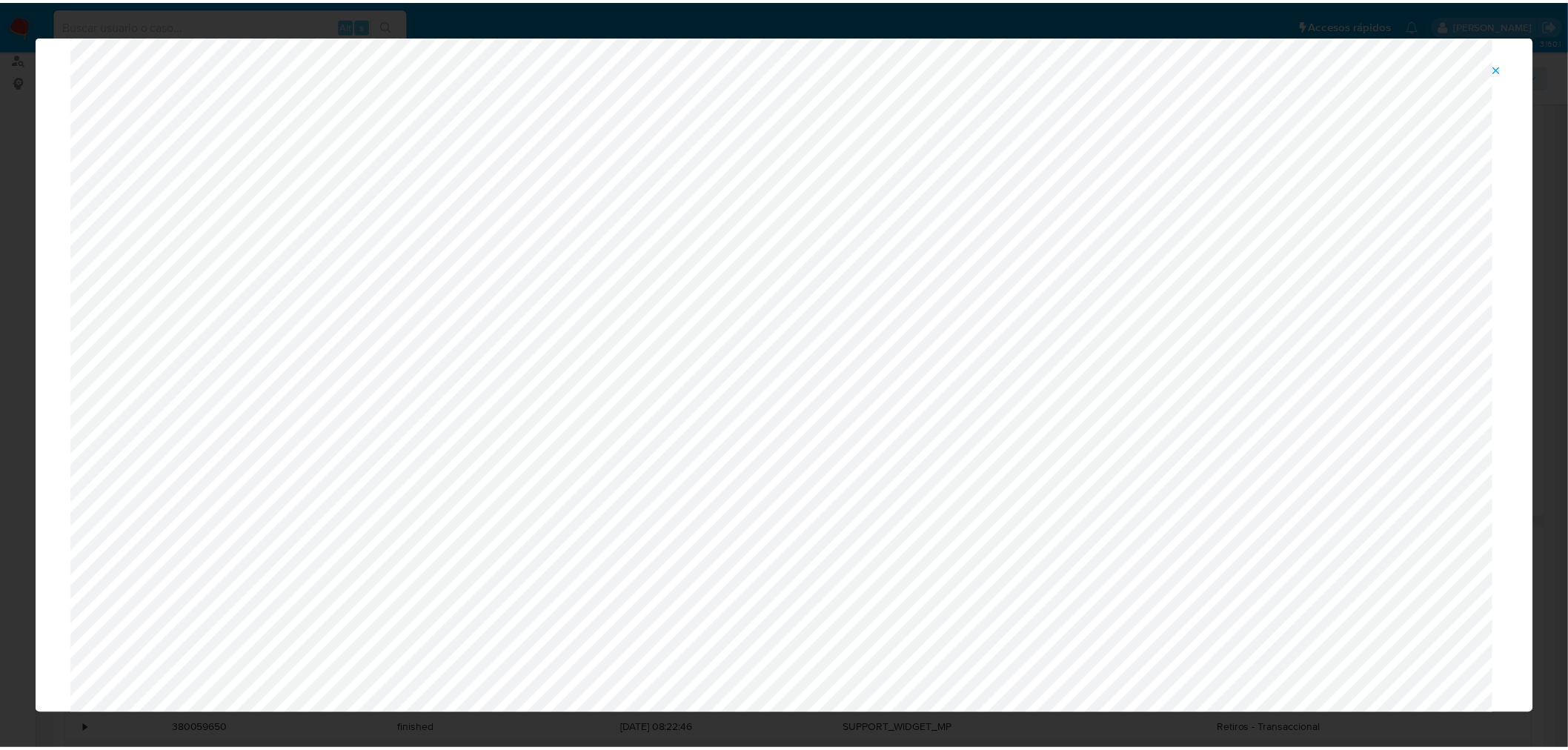
scroll to position [0, 0]
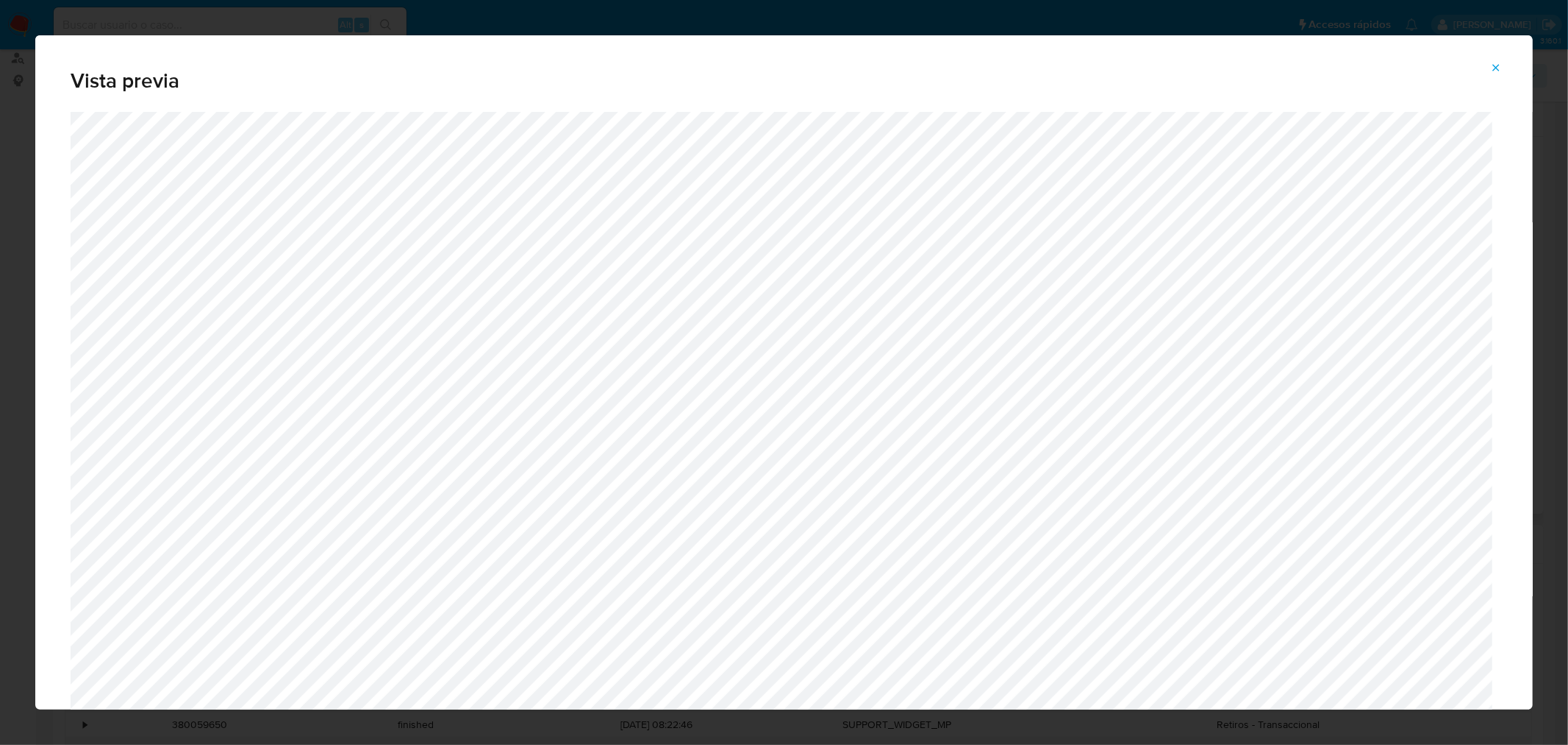
click at [1490, 70] on icon "Attachment preview" at bounding box center [1496, 68] width 12 height 12
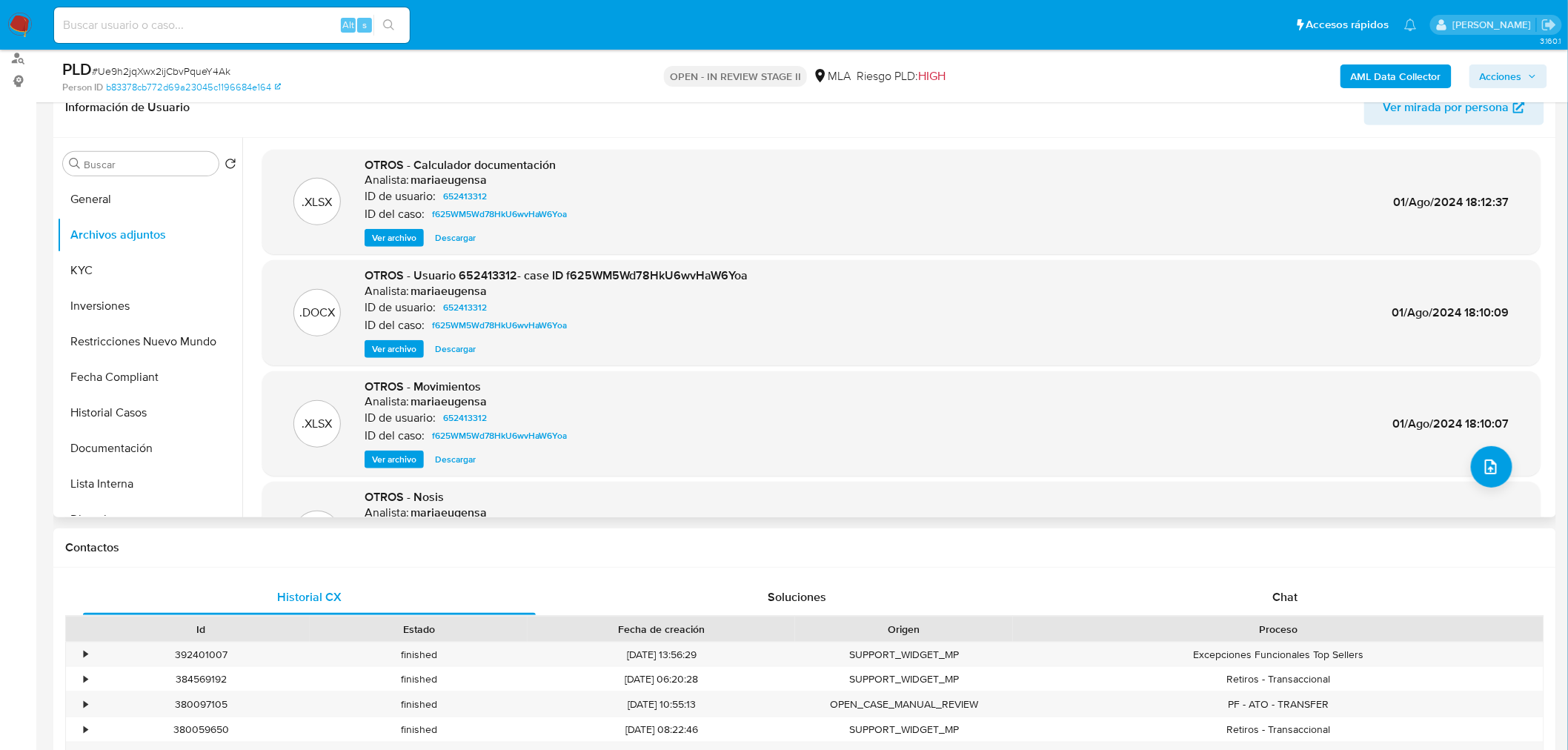
click at [450, 235] on span "Descargar" at bounding box center [455, 238] width 41 height 15
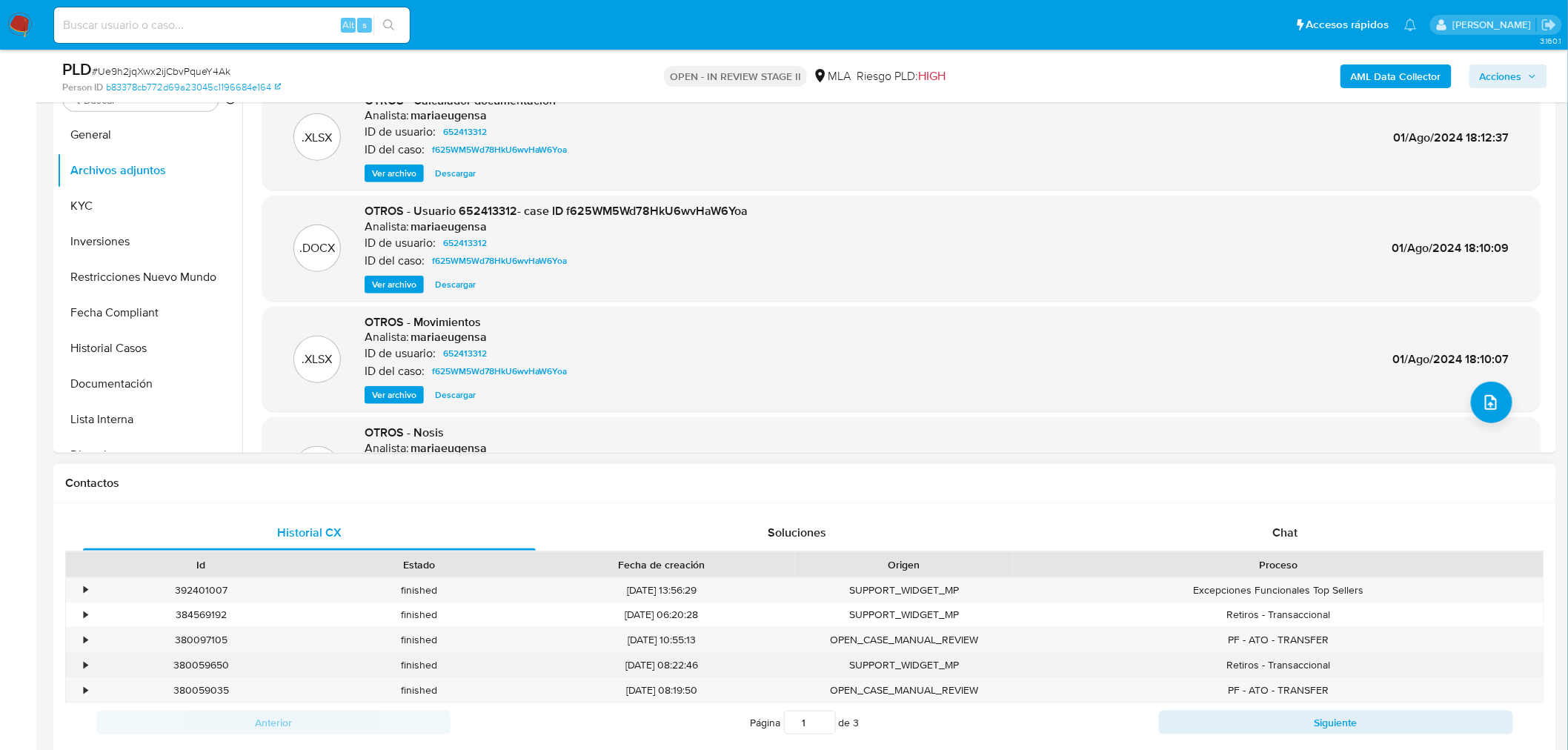
scroll to position [329, 0]
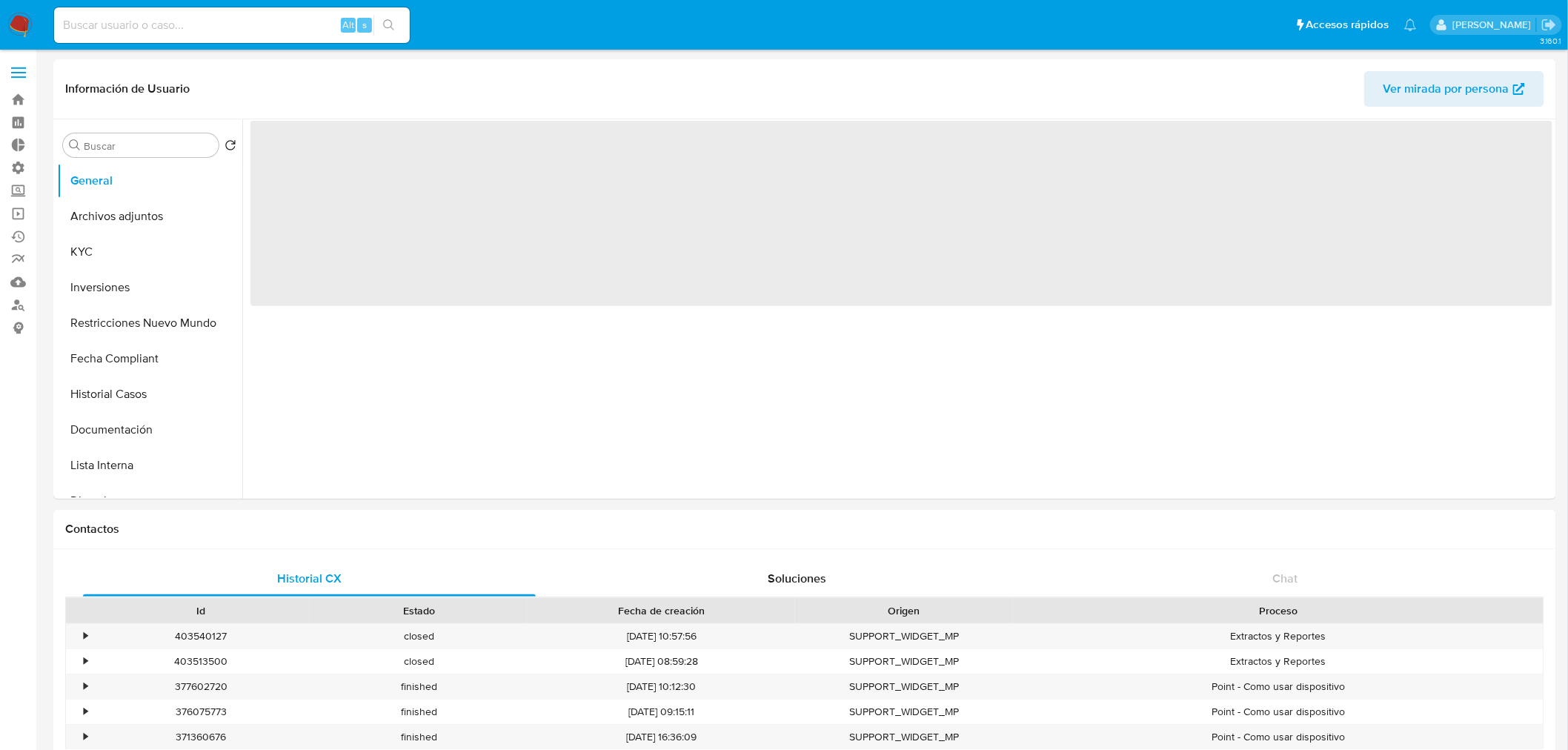
select select "10"
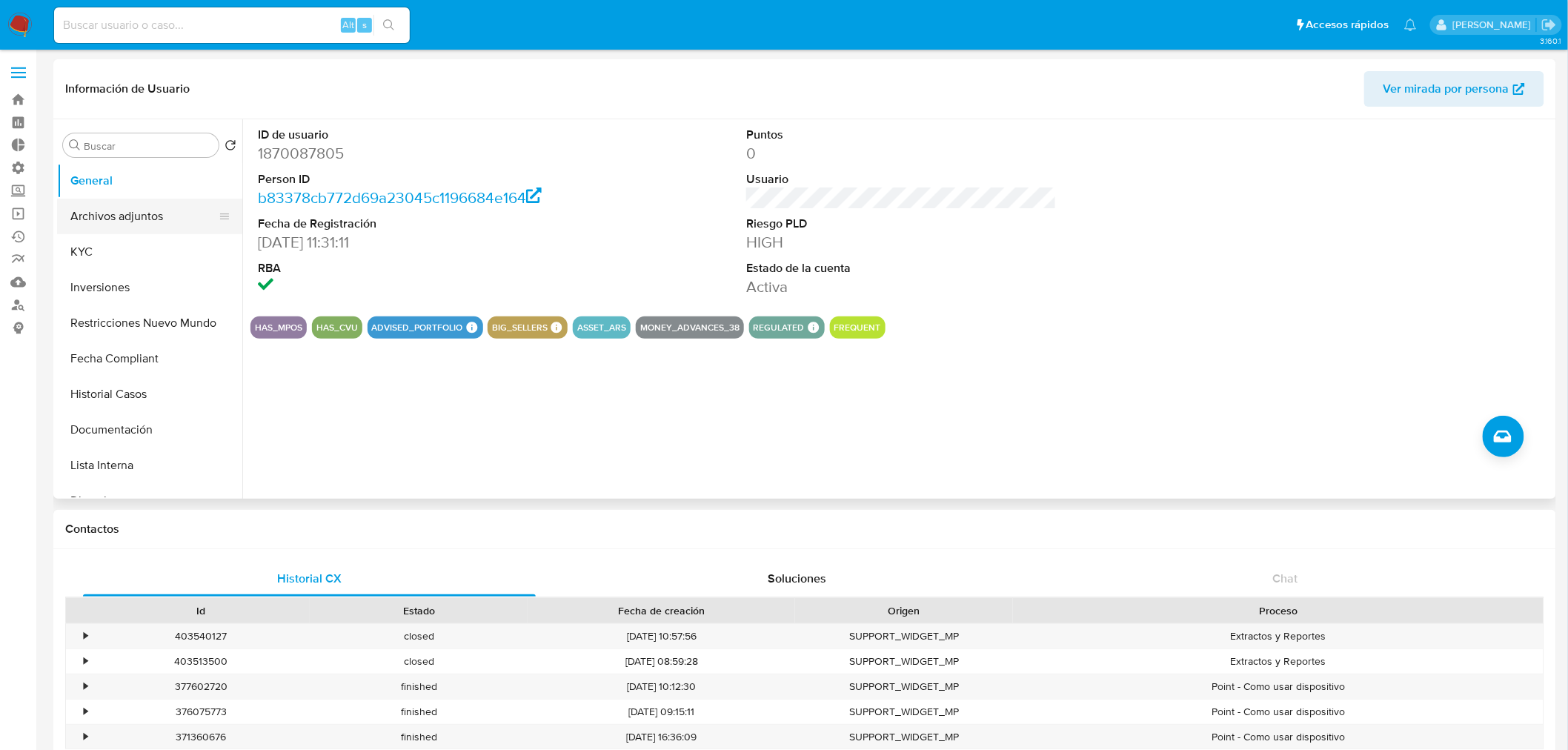
click at [141, 208] on button "Archivos adjuntos" at bounding box center [143, 217] width 173 height 36
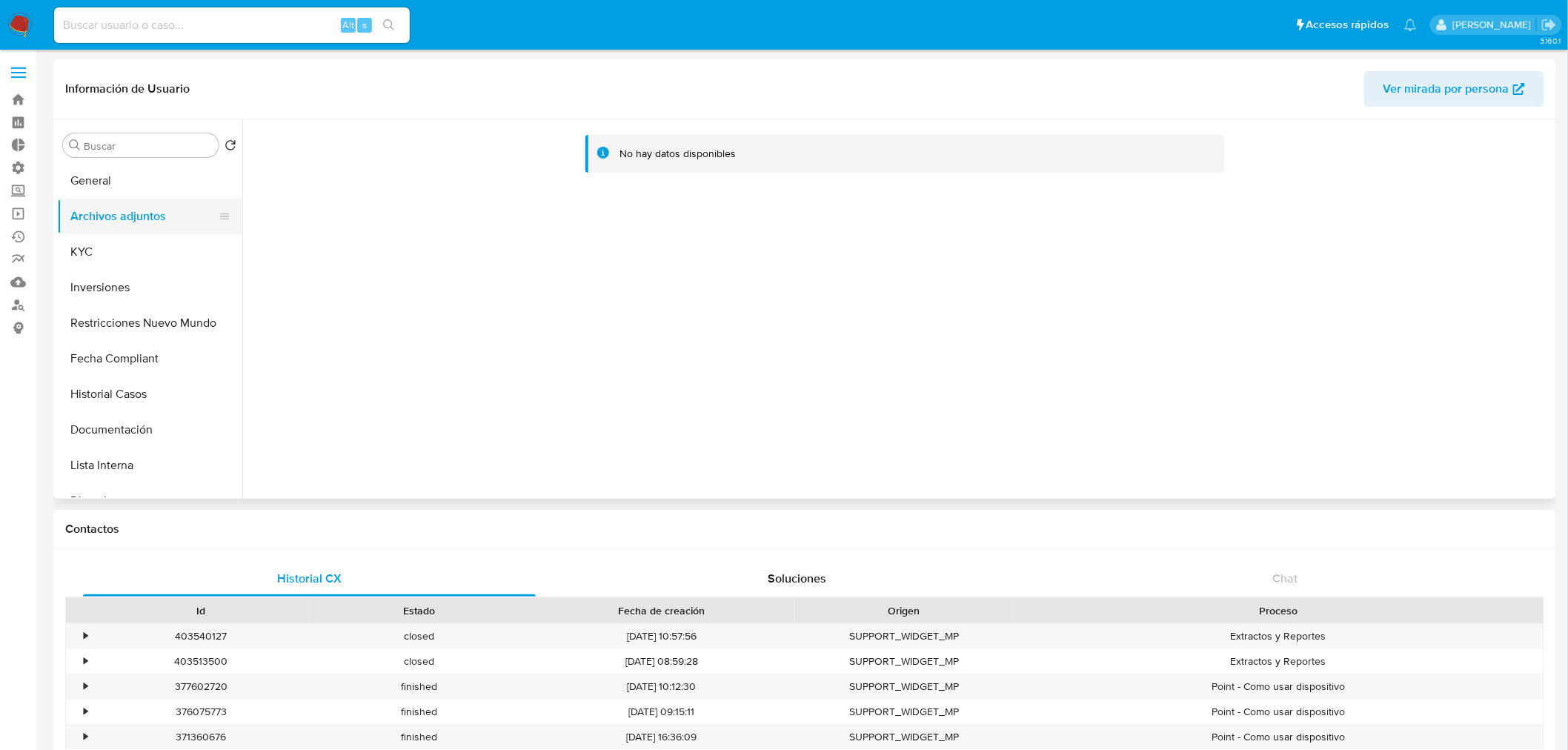
click at [147, 230] on button "Archivos adjuntos" at bounding box center [143, 217] width 173 height 36
click at [162, 212] on button "Archivos adjuntos" at bounding box center [143, 217] width 173 height 36
click at [153, 216] on button "Archivos adjuntos" at bounding box center [143, 217] width 173 height 36
